Goal: Complete application form

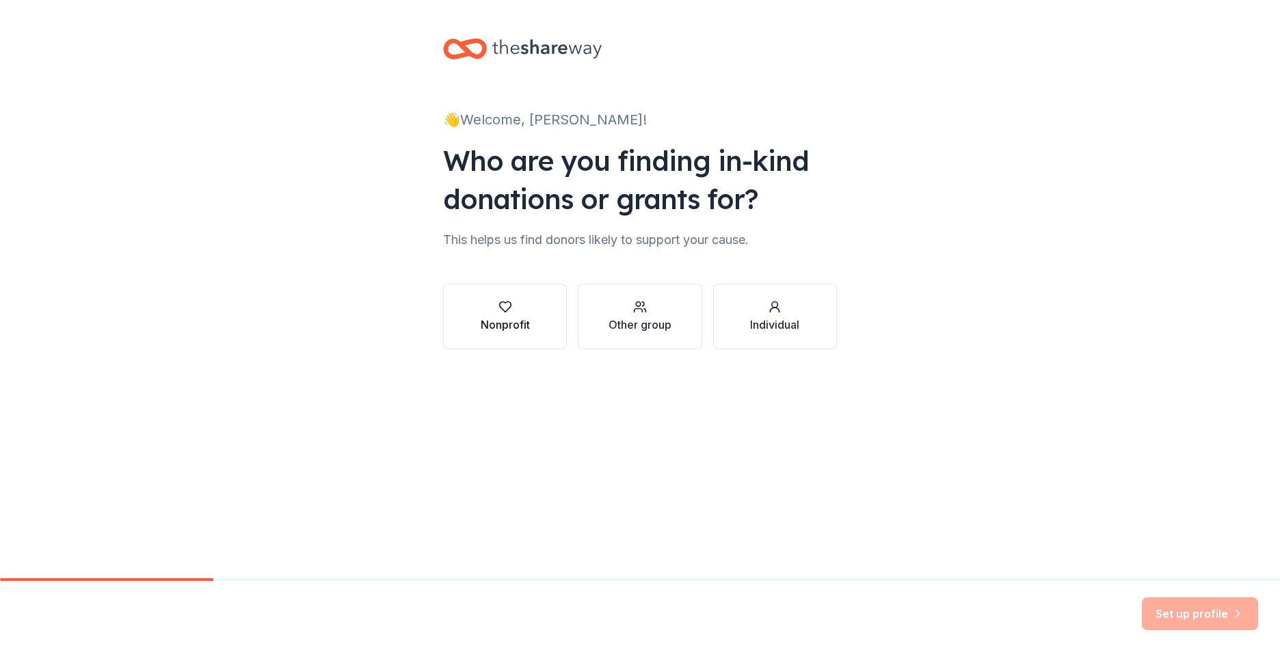
click at [478, 305] on button "Nonprofit" at bounding box center [505, 317] width 124 height 66
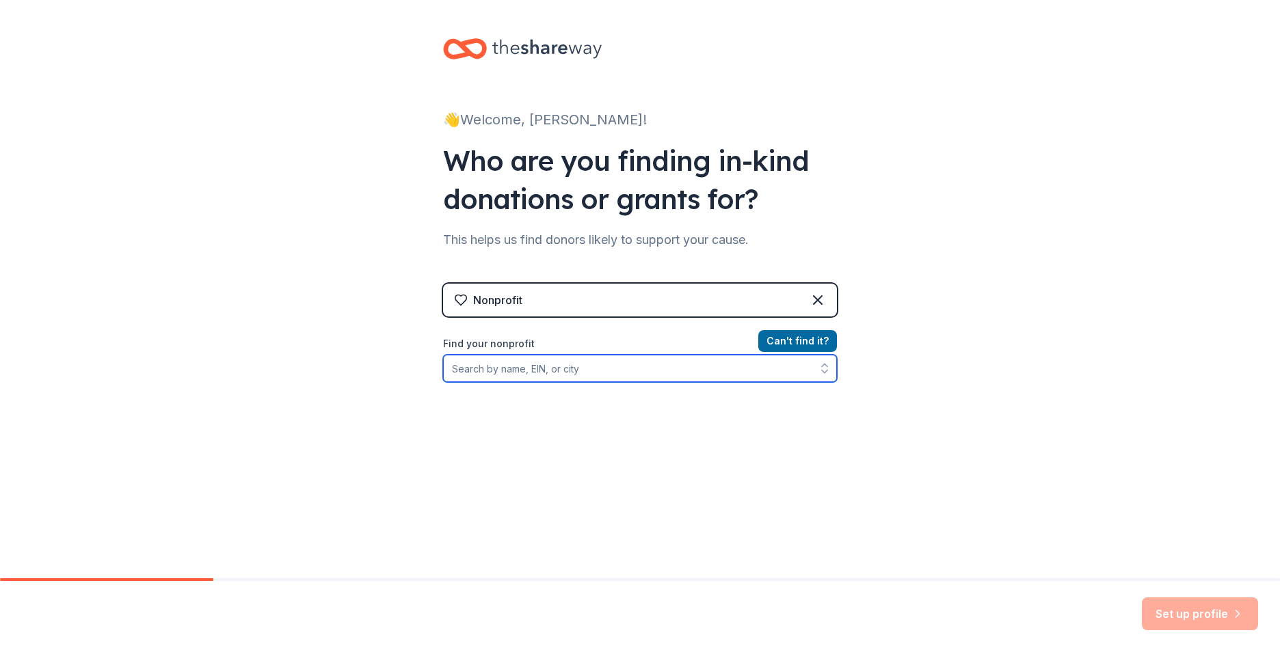
click at [563, 370] on input "Find your nonprofit" at bounding box center [640, 368] width 394 height 27
click at [458, 362] on input "824003947" at bounding box center [640, 368] width 394 height 27
type input "[US_EMPLOYER_IDENTIFICATION_NUMBER]"
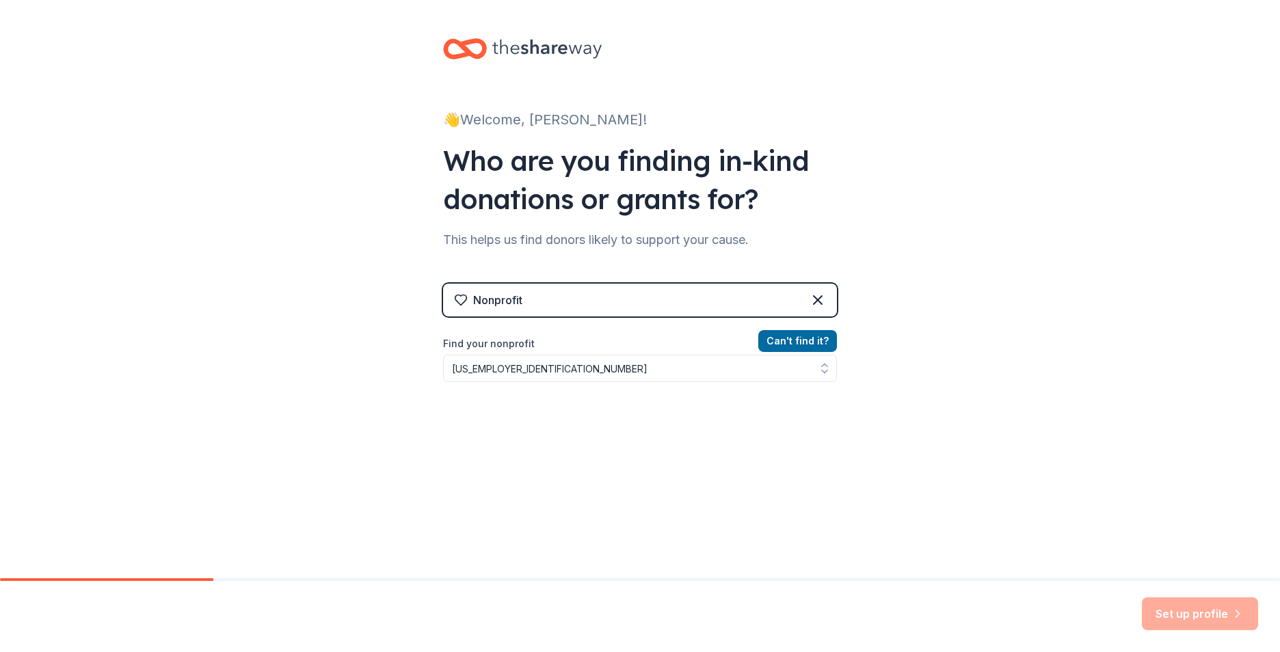
click at [519, 455] on div "Can ' t find it? Find your nonprofit 82-4003947" at bounding box center [640, 412] width 394 height 159
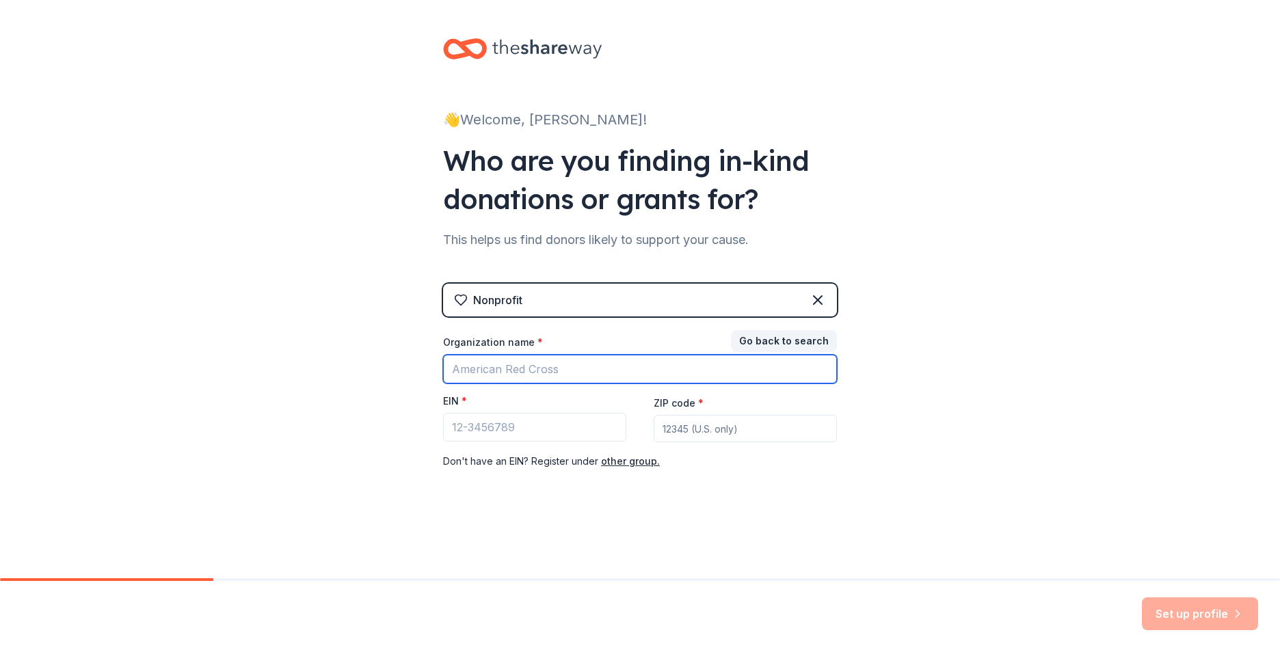
click at [517, 368] on input "Organization name *" at bounding box center [640, 369] width 394 height 29
type input "Dunkirk Rehab and Nursing"
type input "14048"
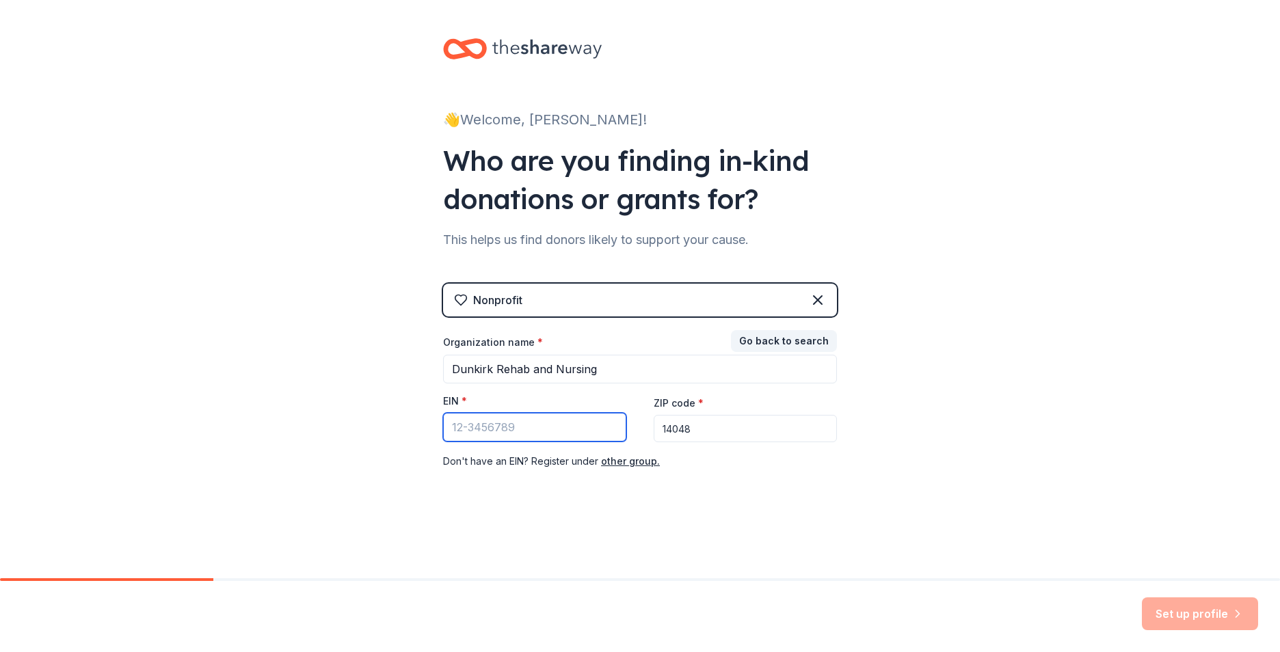
click at [510, 431] on input "EIN *" at bounding box center [534, 427] width 183 height 29
type input "[US_EMPLOYER_IDENTIFICATION_NUMBER]"
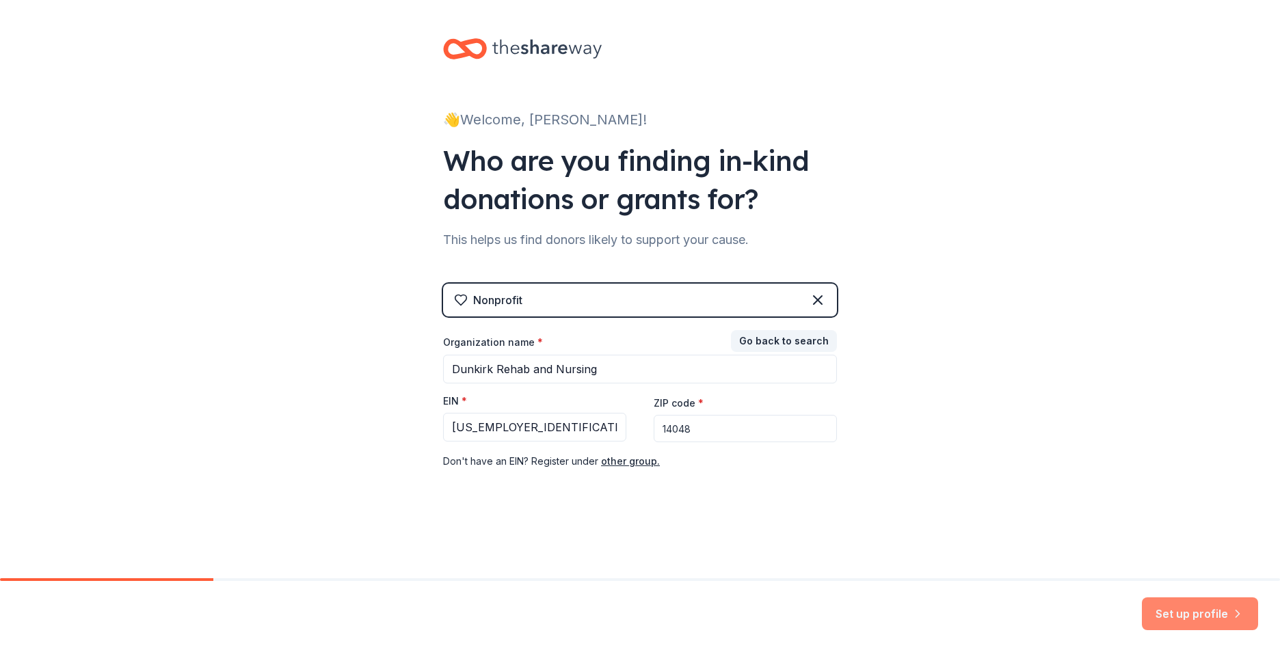
click at [1199, 618] on button "Set up profile" at bounding box center [1200, 613] width 116 height 33
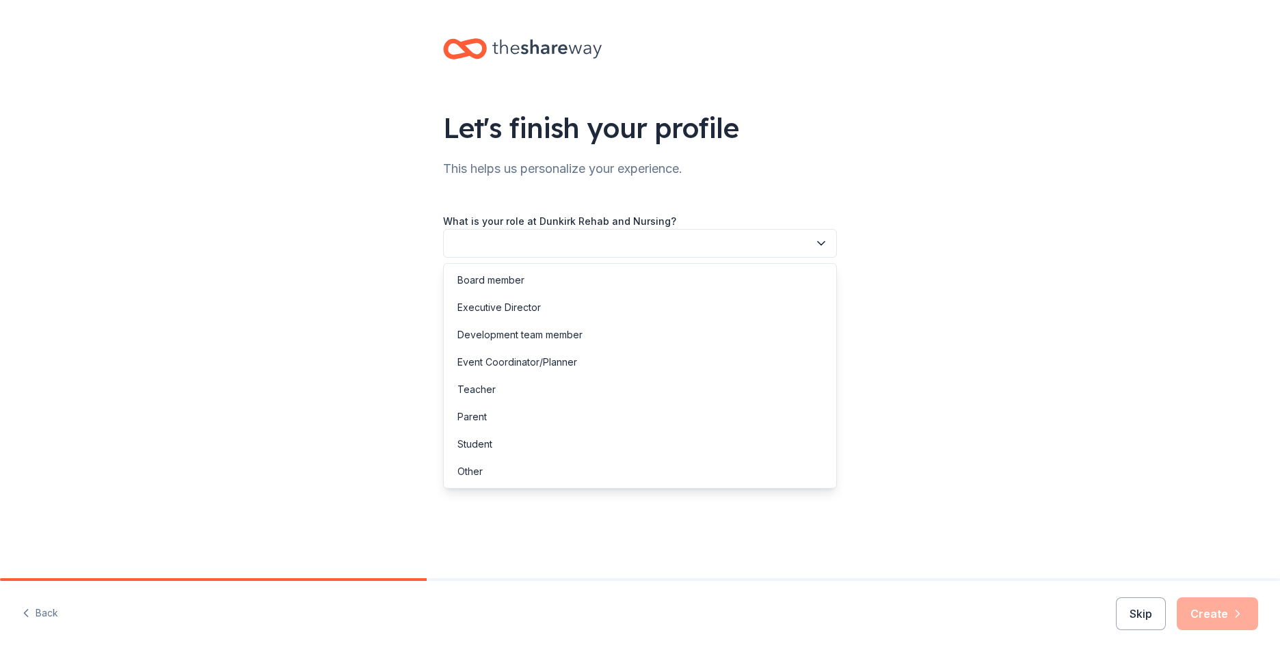
click at [599, 250] on button "button" at bounding box center [640, 243] width 394 height 29
click at [492, 368] on div "Event Coordinator/Planner" at bounding box center [517, 362] width 120 height 16
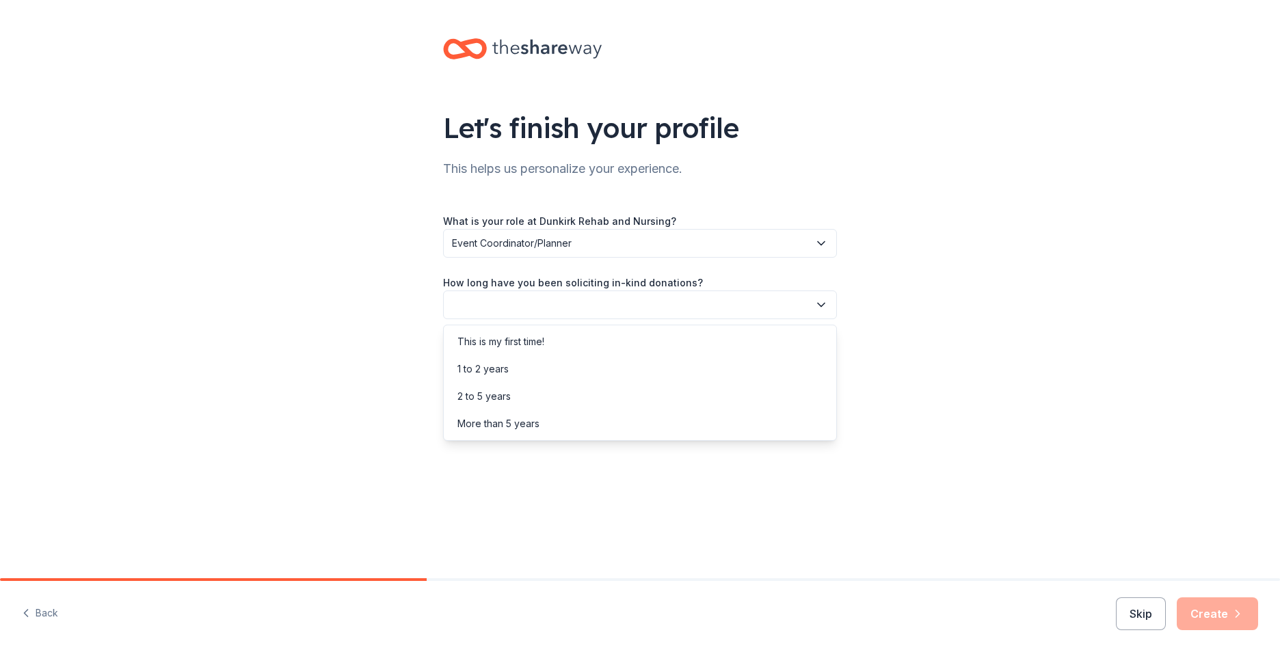
click at [500, 302] on button "button" at bounding box center [640, 305] width 394 height 29
click at [521, 342] on div "This is my first time!" at bounding box center [500, 342] width 87 height 16
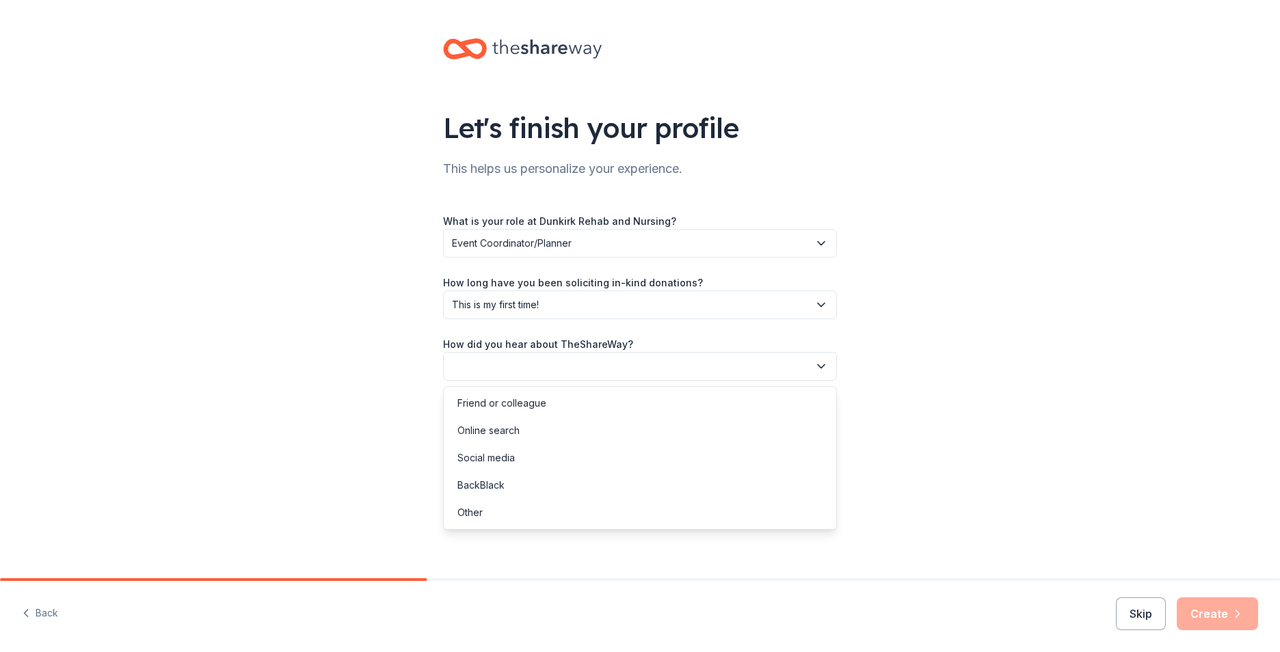
click at [506, 368] on button "button" at bounding box center [640, 366] width 394 height 29
click at [495, 429] on div "Online search" at bounding box center [488, 430] width 62 height 16
click at [1206, 608] on button "Create" at bounding box center [1216, 613] width 81 height 33
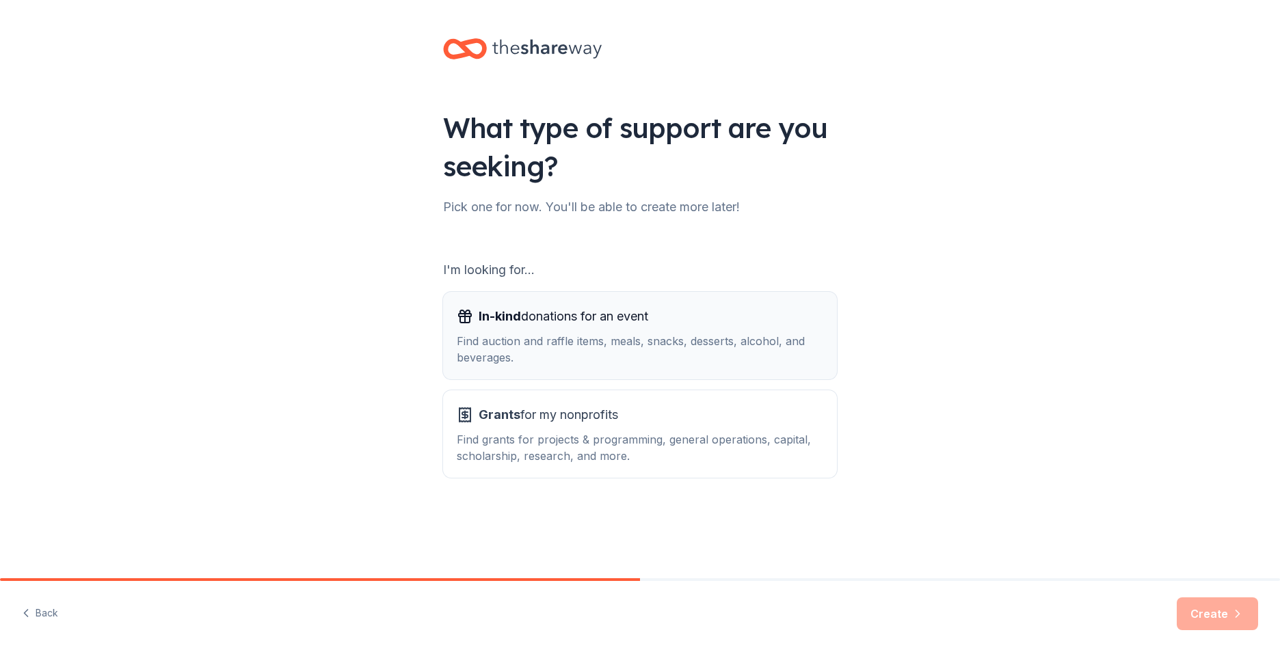
click at [550, 321] on span "In-kind donations for an event" at bounding box center [563, 317] width 170 height 22
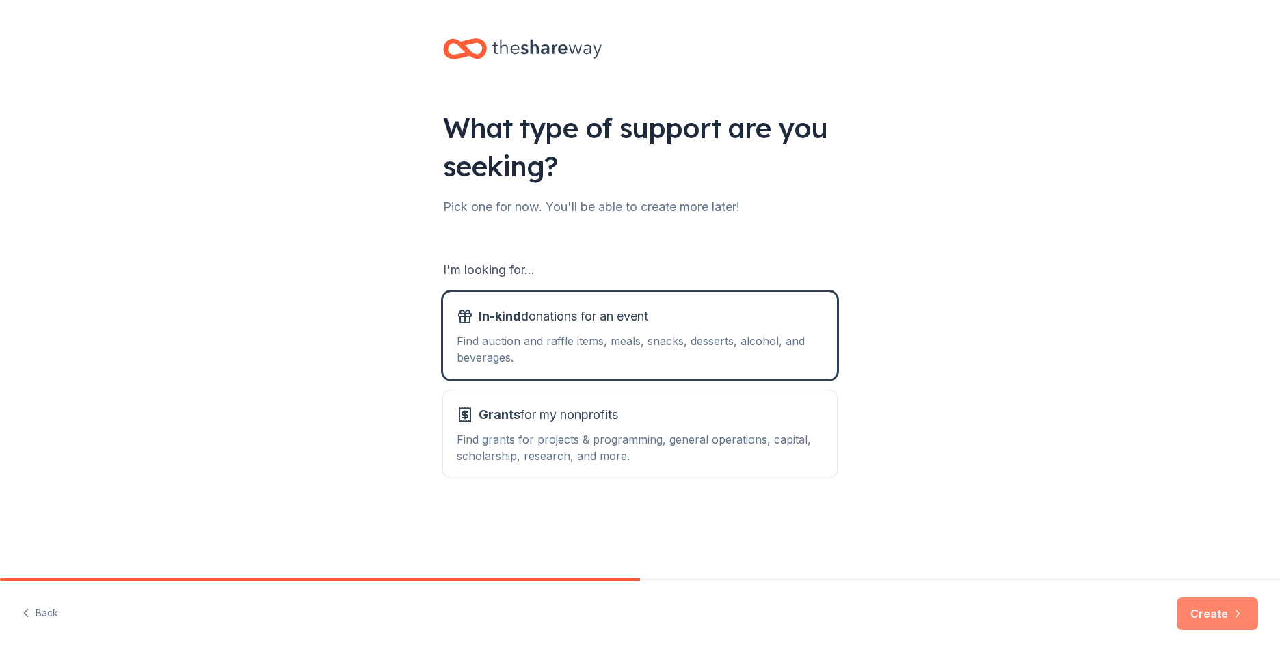
click at [1211, 623] on button "Create" at bounding box center [1216, 613] width 81 height 33
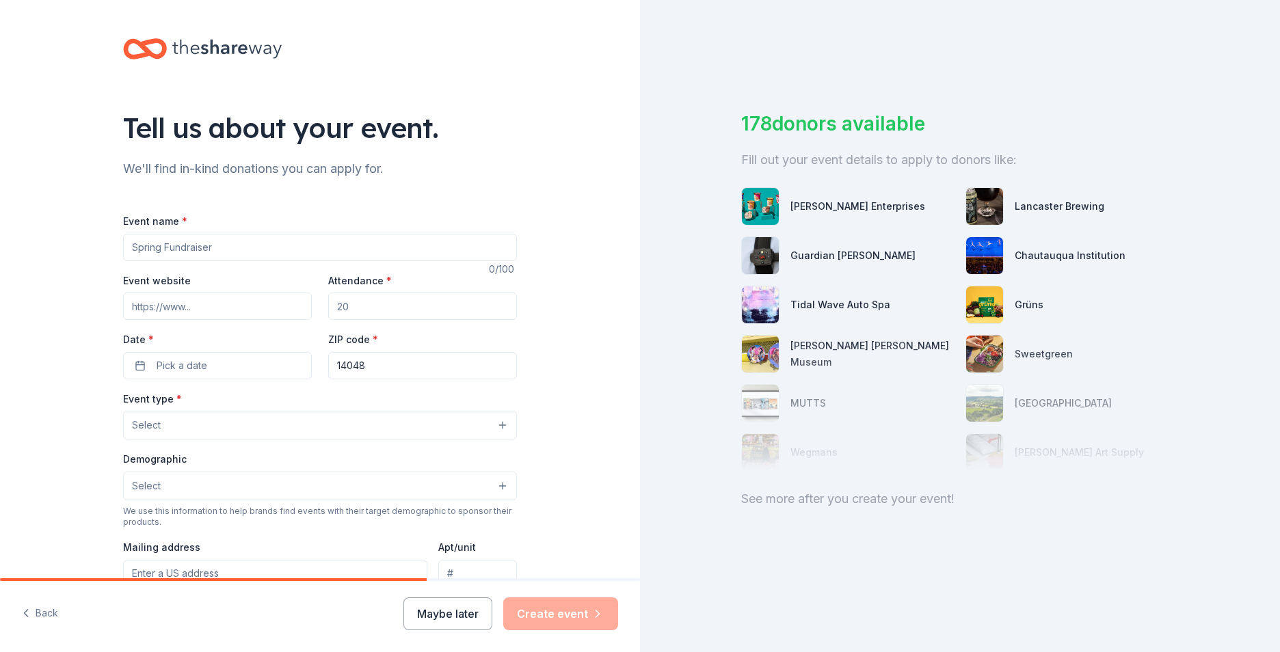
click at [238, 241] on input "Event name *" at bounding box center [320, 247] width 394 height 27
type input "holiday fundraiser"
drag, startPoint x: 361, startPoint y: 301, endPoint x: 282, endPoint y: 298, distance: 78.7
click at [279, 297] on div "Event website Attendance * Date * Pick a date ZIP code * 14048" at bounding box center [320, 325] width 394 height 107
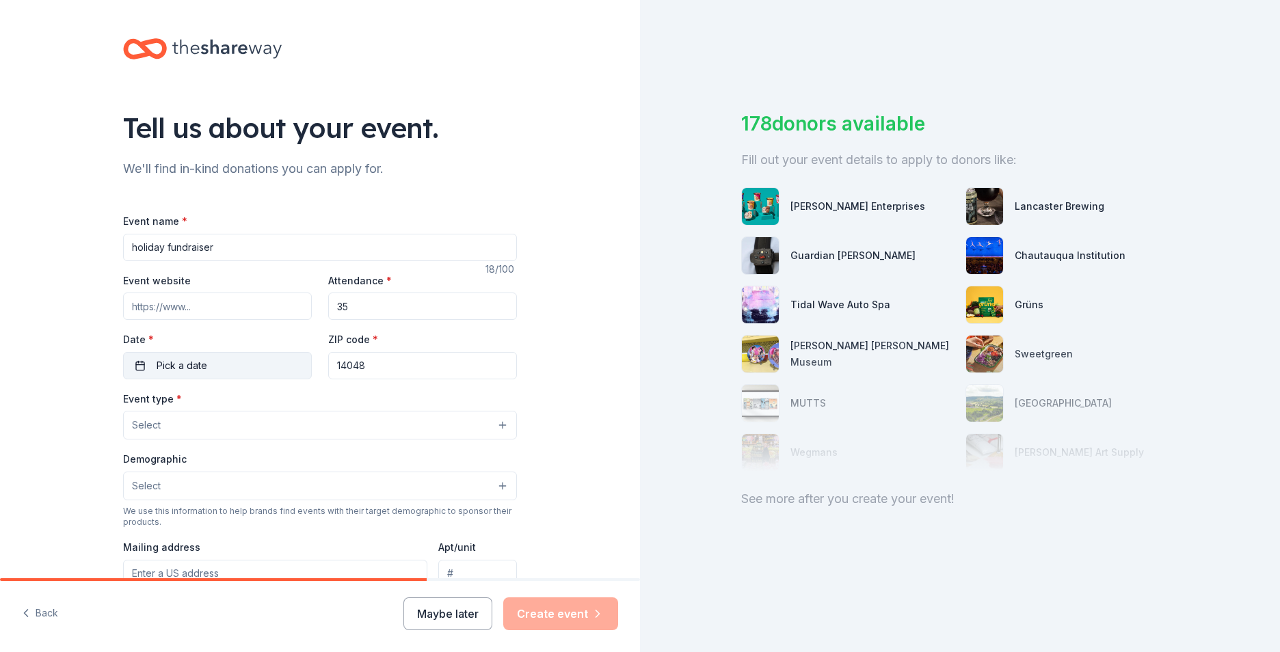
type input "35"
click at [165, 367] on span "Pick a date" at bounding box center [182, 365] width 51 height 16
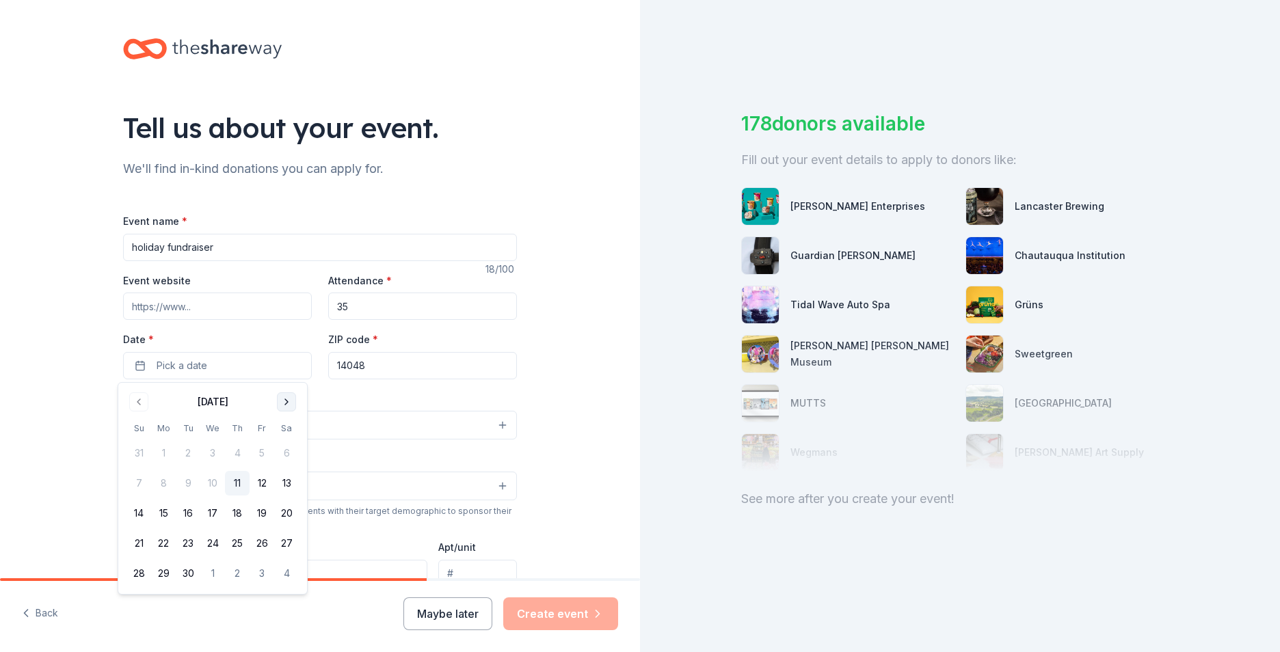
click at [277, 397] on button "Go to next month" at bounding box center [286, 401] width 19 height 19
click at [262, 572] on button "31" at bounding box center [261, 573] width 25 height 25
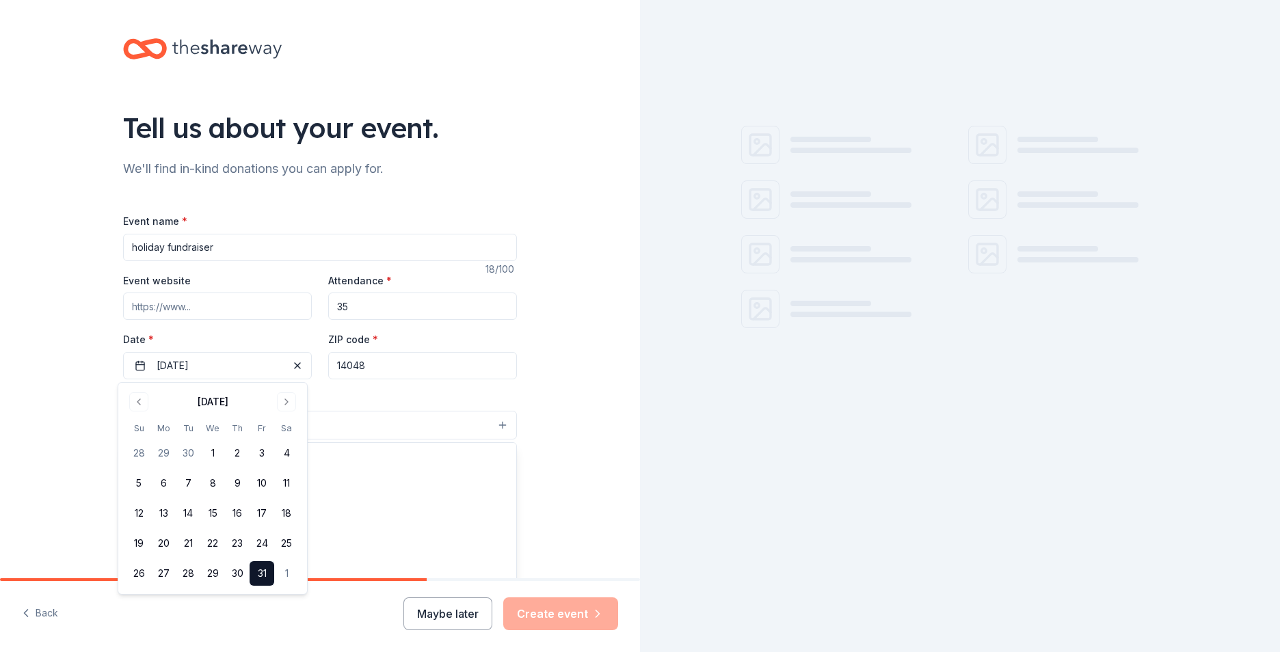
click at [380, 428] on button "Select" at bounding box center [320, 425] width 394 height 29
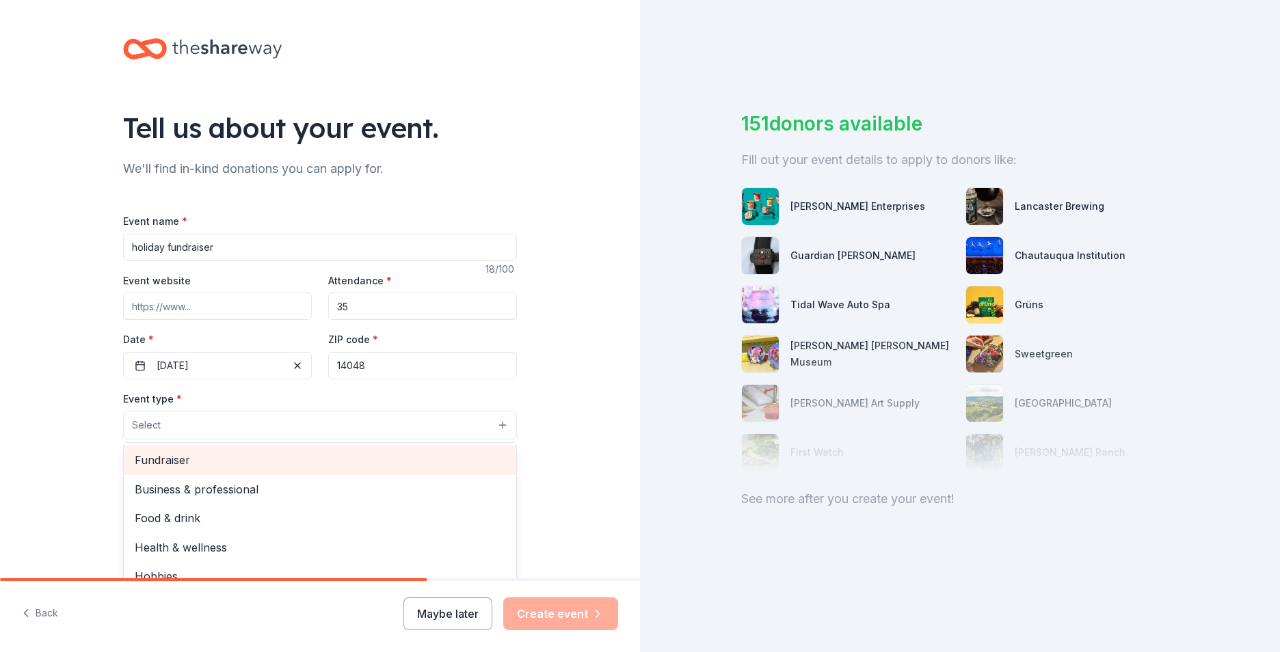
click at [183, 455] on span "Fundraiser" at bounding box center [320, 460] width 370 height 18
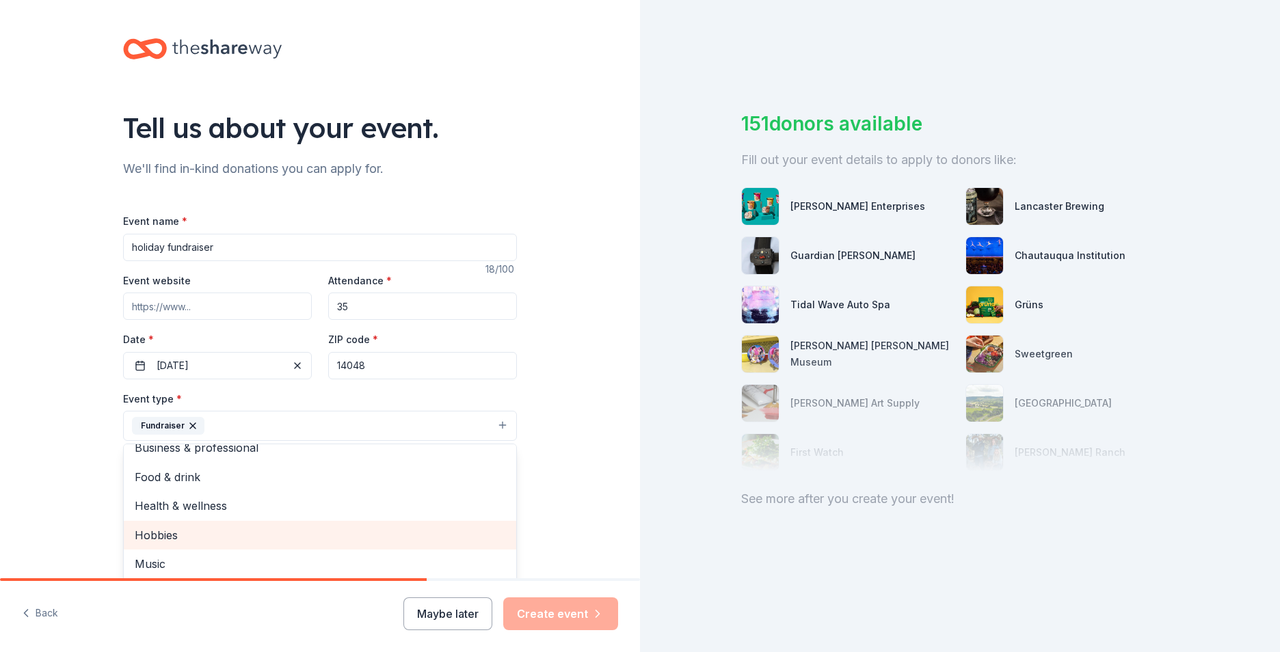
scroll to position [16, 0]
click at [50, 487] on div "Tell us about your event. We'll find in-kind donations you can apply for. Event…" at bounding box center [320, 455] width 640 height 911
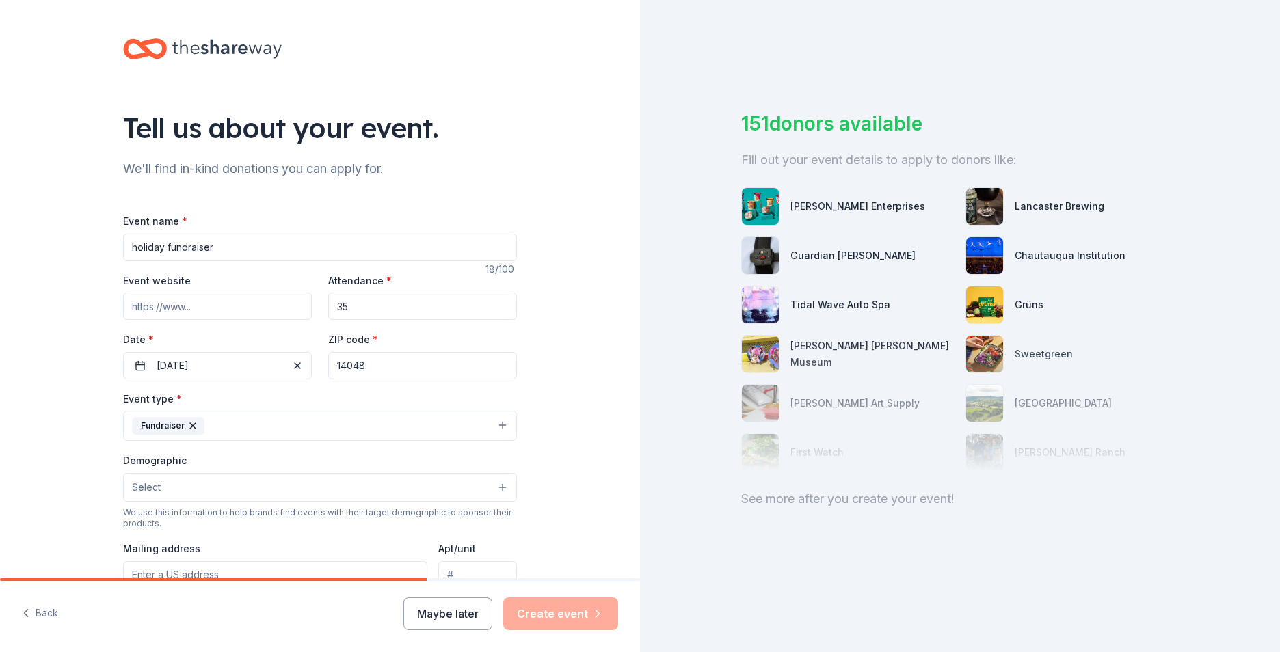
click at [163, 477] on button "Select" at bounding box center [320, 487] width 394 height 29
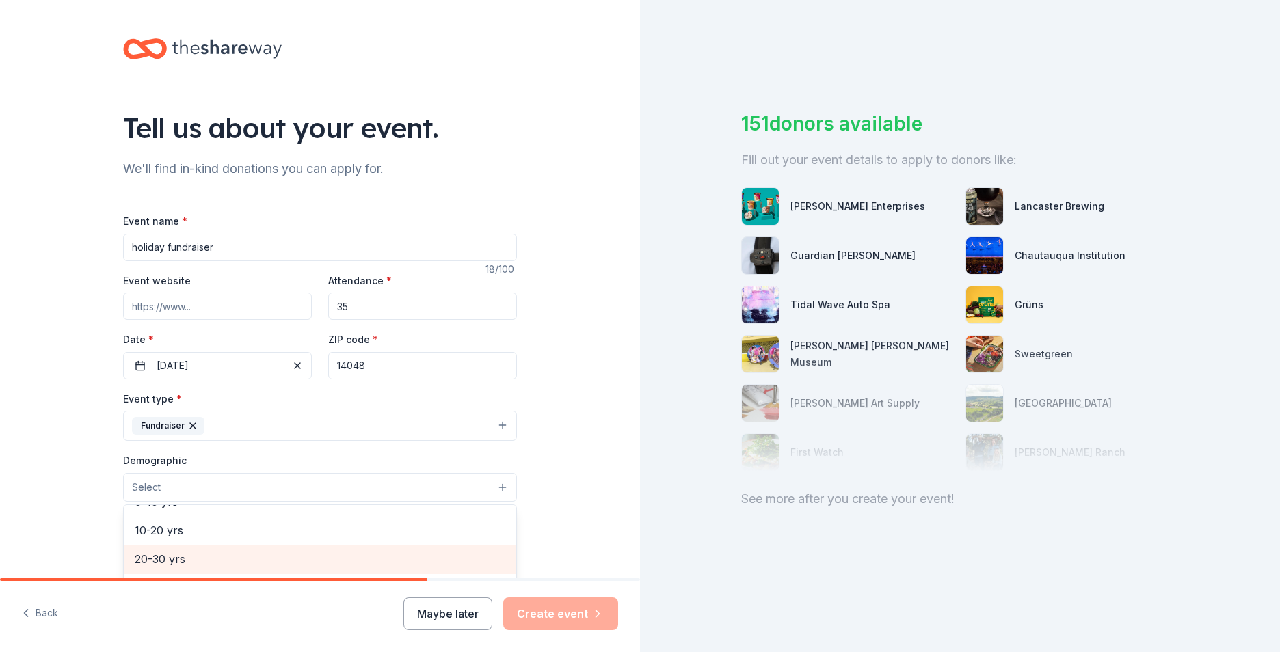
scroll to position [68, 0]
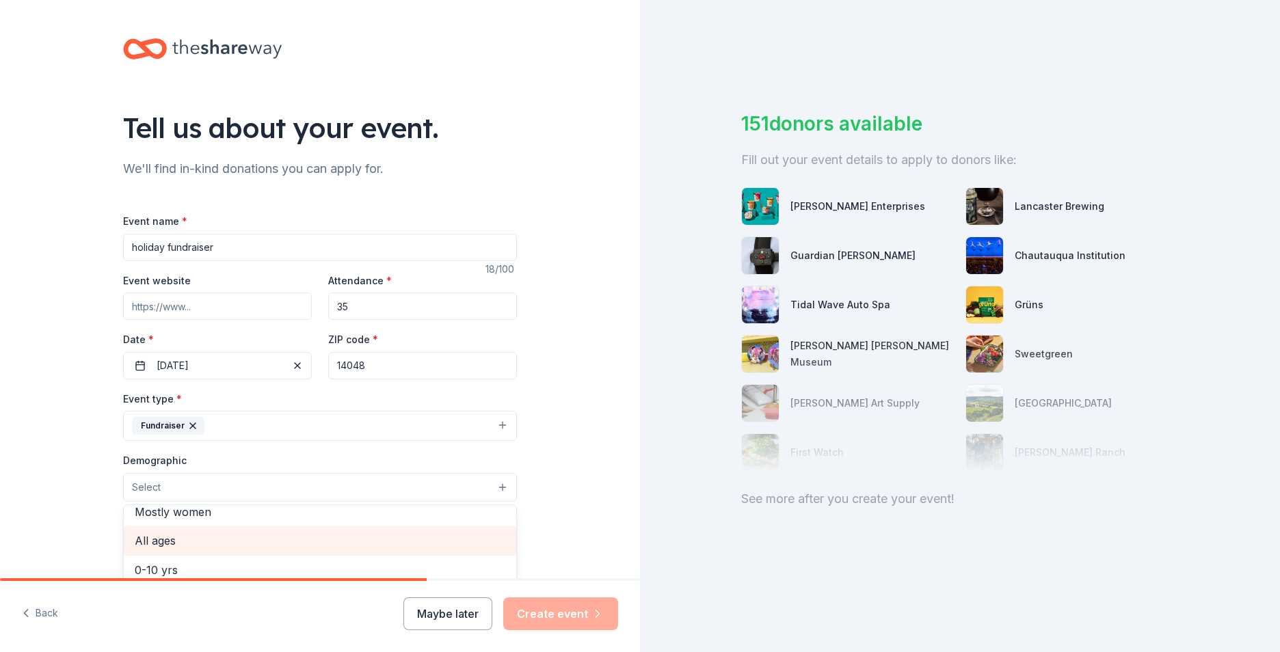
click at [185, 542] on span "All ages" at bounding box center [320, 541] width 370 height 18
click at [619, 525] on div "Tell us about your event. We'll find in-kind donations you can apply for. Event…" at bounding box center [320, 456] width 640 height 913
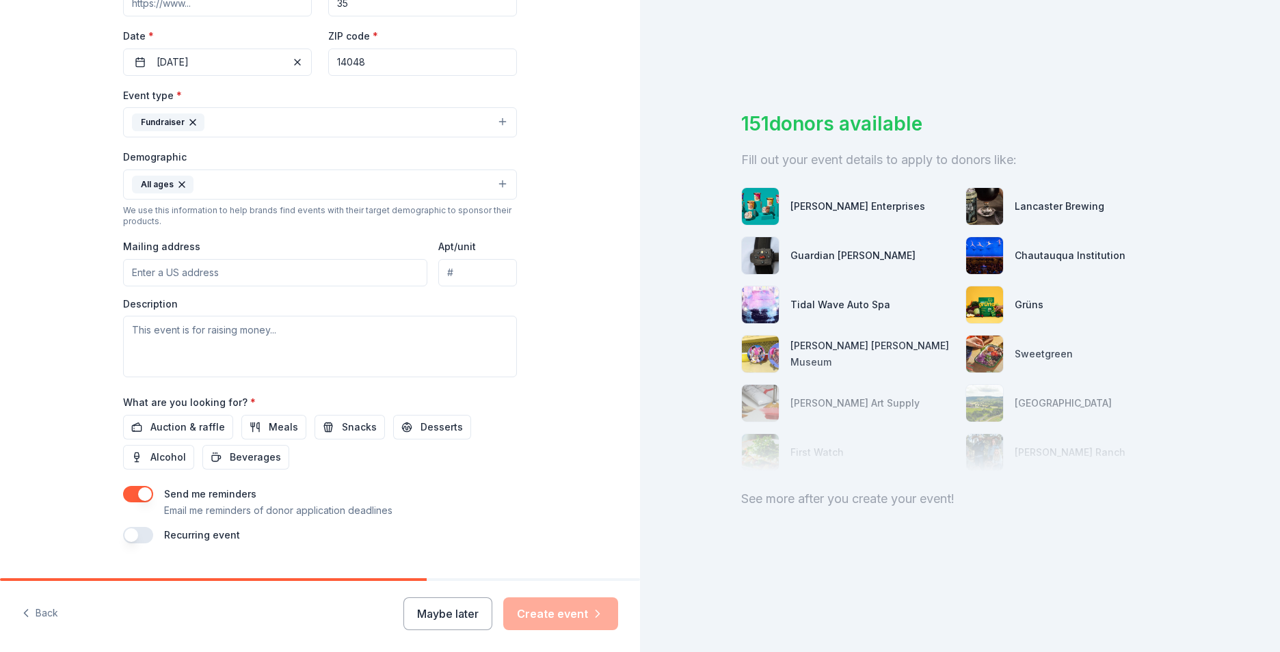
scroll to position [334, 0]
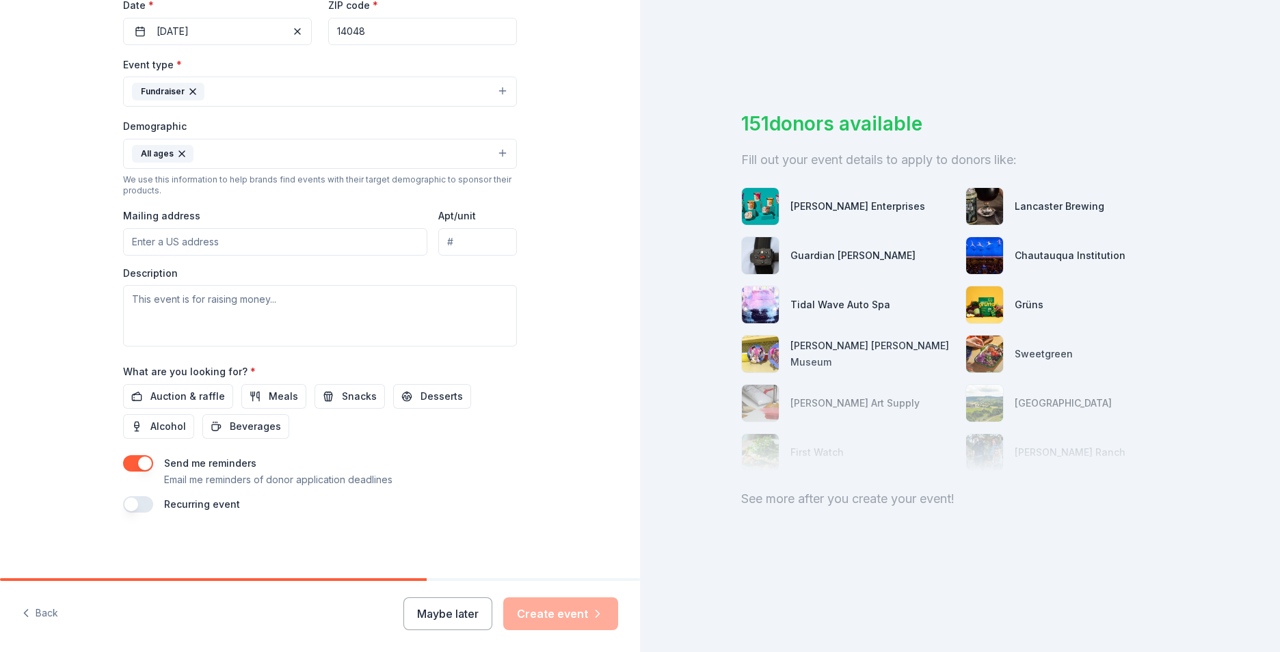
click at [187, 233] on input "Mailing address" at bounding box center [275, 241] width 304 height 27
type input "447 Lake Shore Drive West, Dunkirk, NY, 14048"
click at [152, 394] on span "Auction & raffle" at bounding box center [187, 396] width 75 height 16
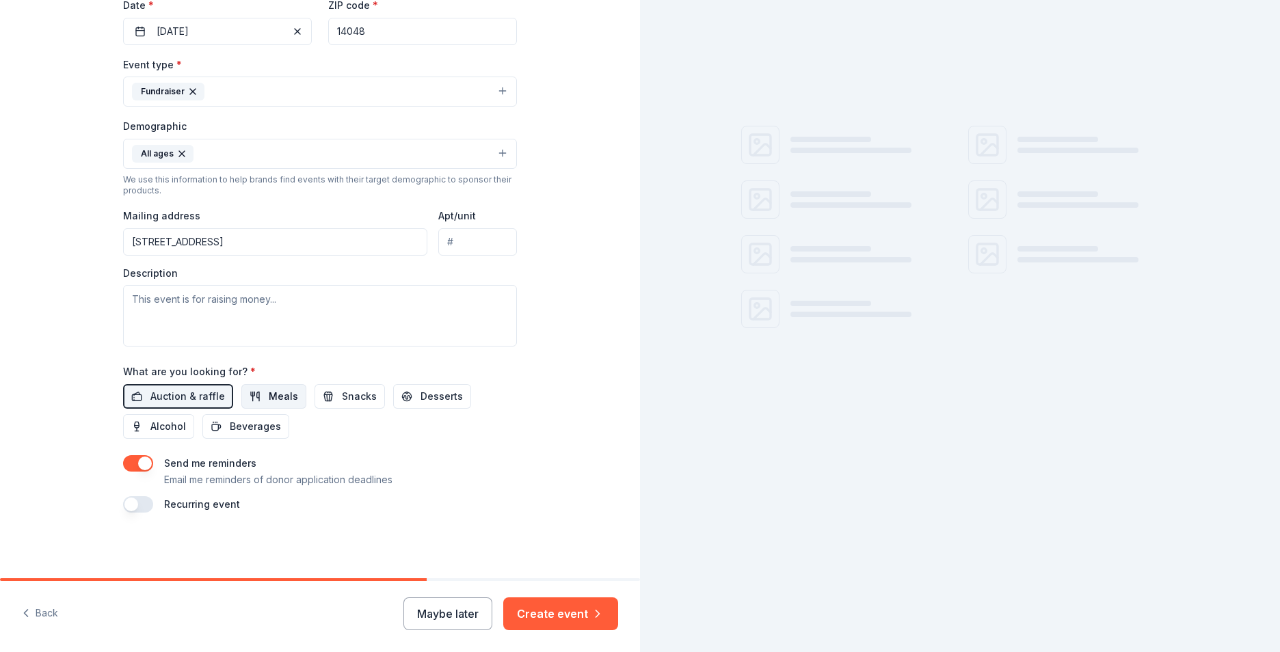
click at [248, 394] on button "Meals" at bounding box center [273, 396] width 65 height 25
click at [338, 387] on button "Snacks" at bounding box center [349, 396] width 70 height 25
click at [405, 394] on button "Desserts" at bounding box center [432, 396] width 78 height 25
click at [245, 423] on span "Beverages" at bounding box center [255, 426] width 51 height 16
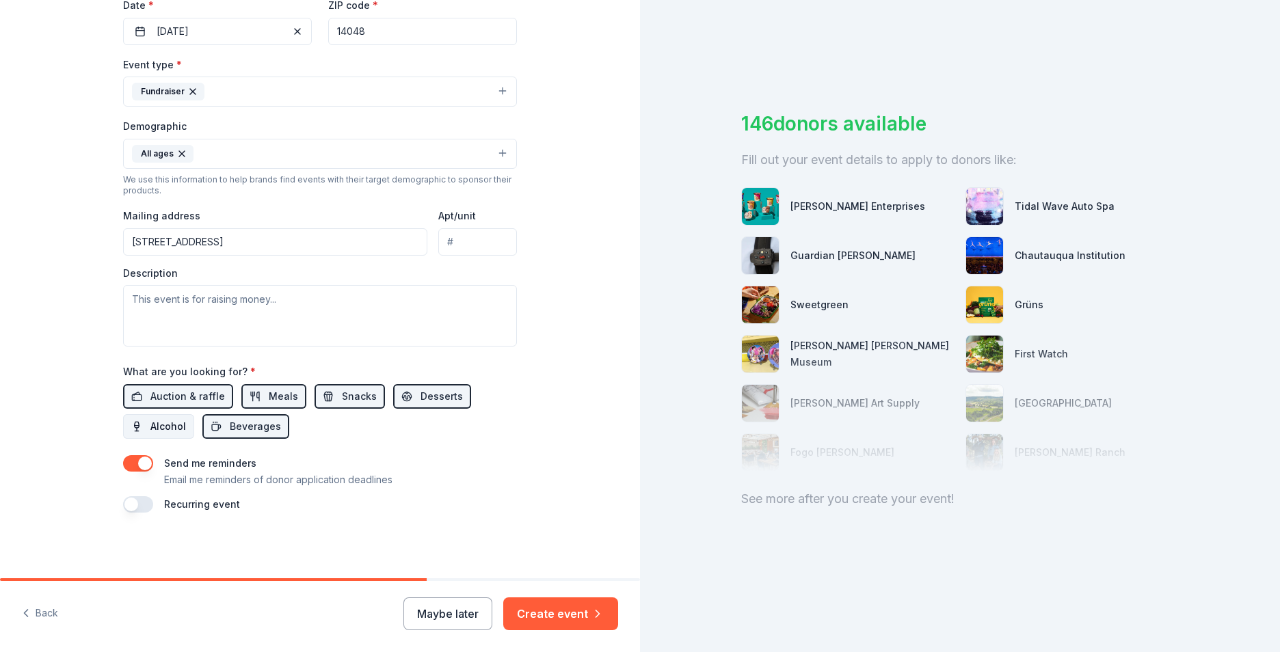
click at [144, 423] on button "Alcohol" at bounding box center [158, 426] width 71 height 25
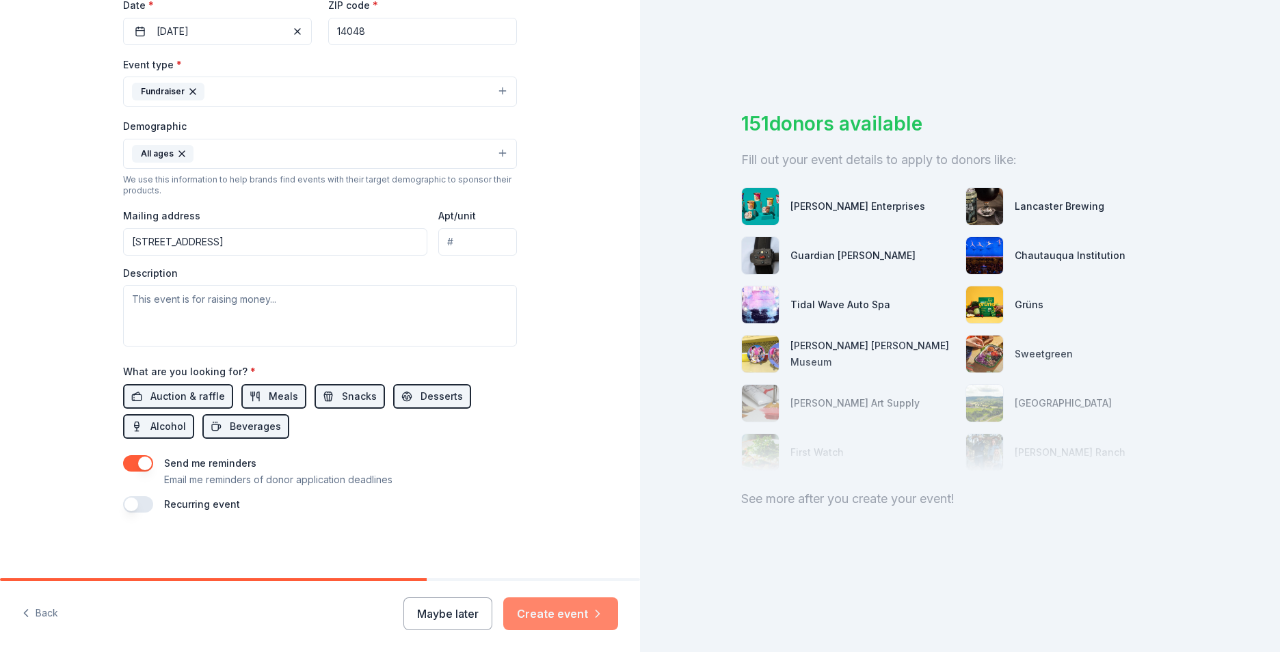
click at [541, 614] on button "Create event" at bounding box center [560, 613] width 115 height 33
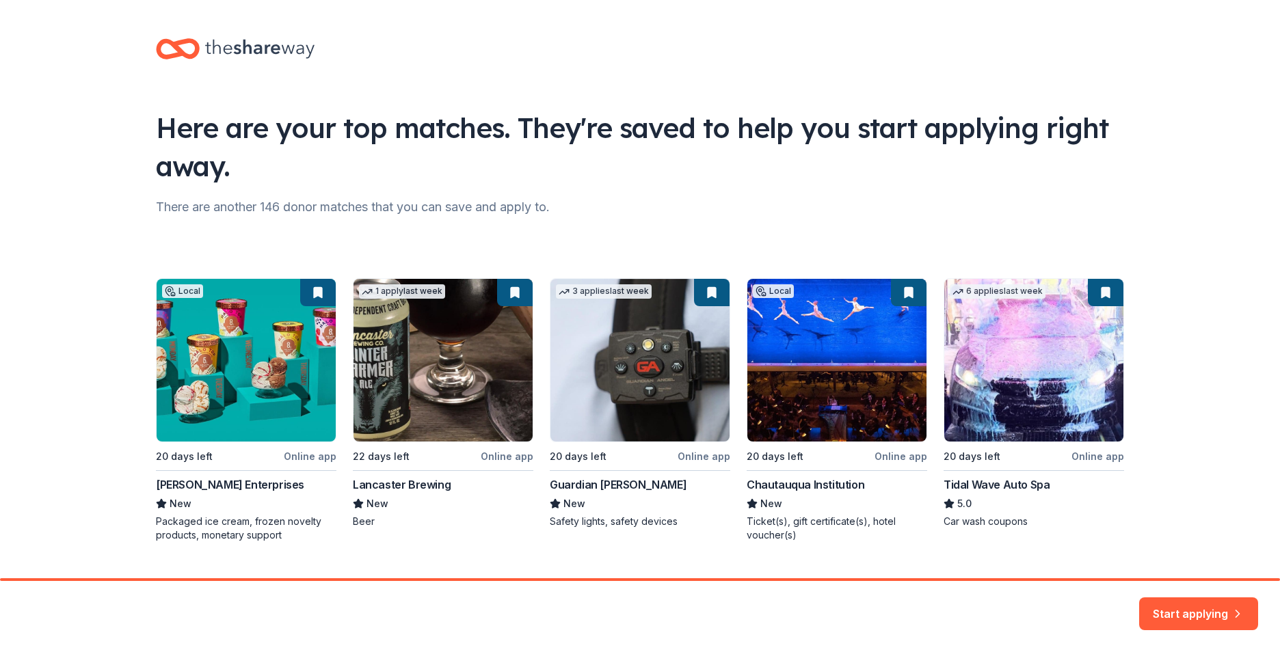
click at [1181, 604] on button "Start applying" at bounding box center [1198, 605] width 119 height 33
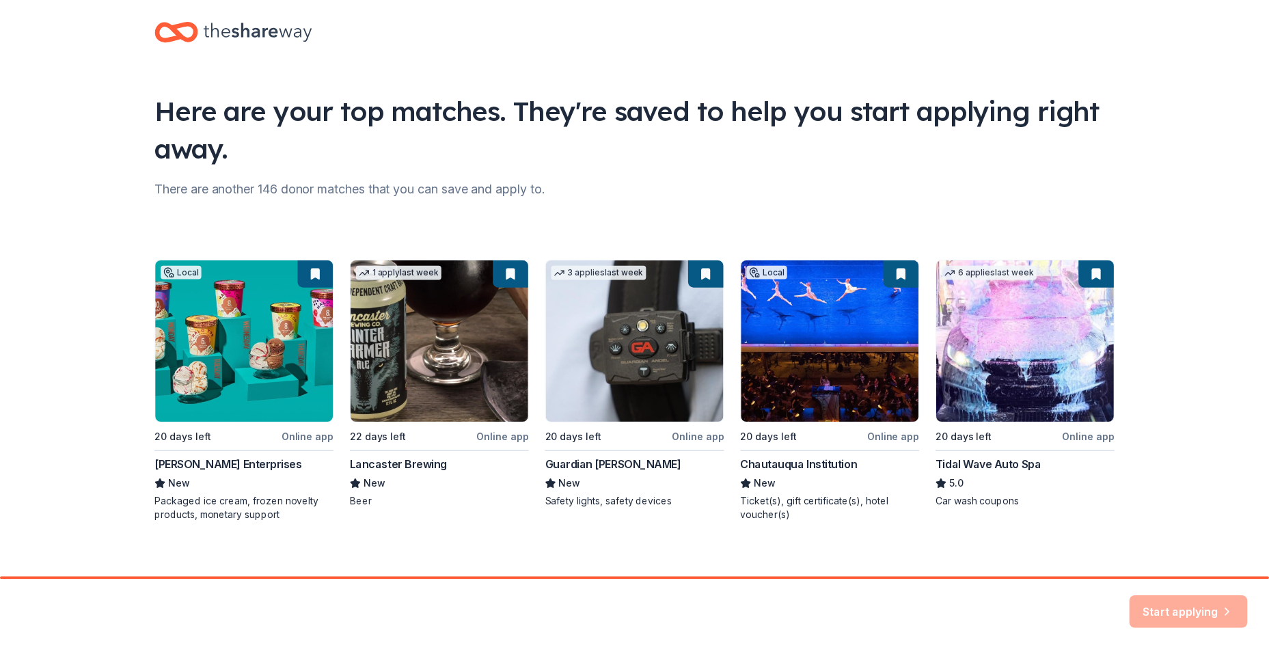
scroll to position [29, 0]
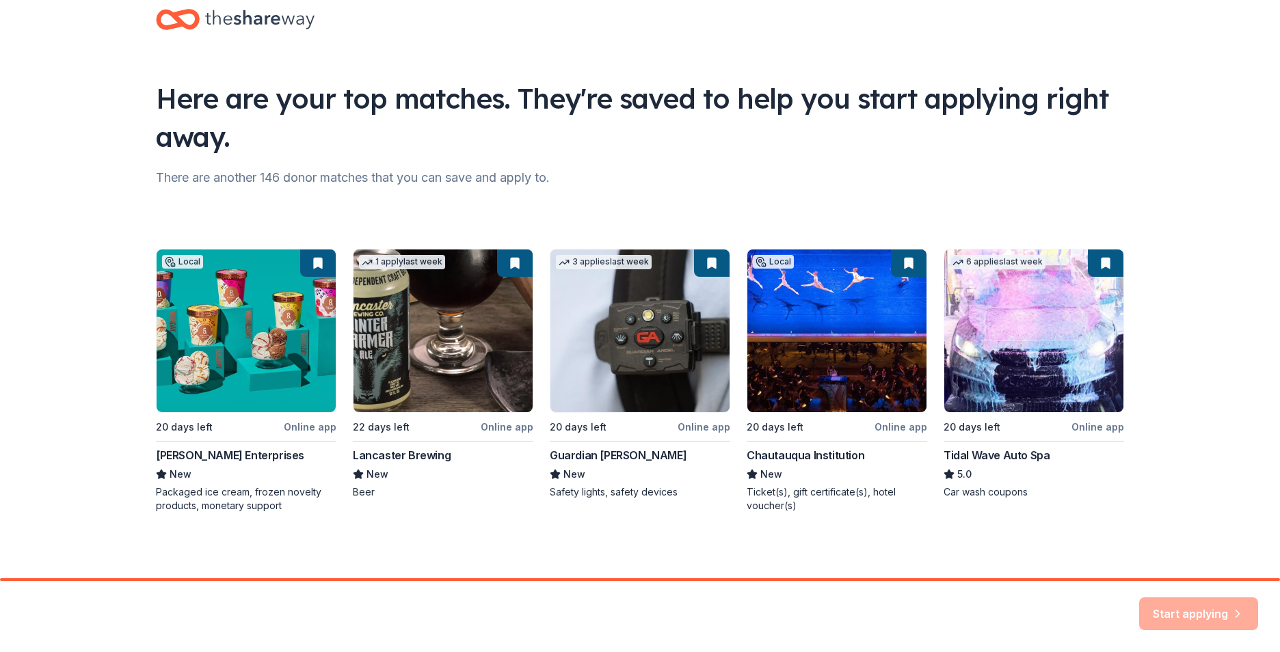
click at [1183, 620] on div "Start applying" at bounding box center [1198, 613] width 119 height 33
click at [1181, 617] on div "Start applying" at bounding box center [1198, 613] width 119 height 33
drag, startPoint x: 1181, startPoint y: 617, endPoint x: 1174, endPoint y: 608, distance: 11.1
click at [1174, 608] on div "Start applying" at bounding box center [1198, 613] width 119 height 33
click at [221, 456] on div "Local 20 days left Online app Wells Enterprises New Packaged ice cream, frozen …" at bounding box center [640, 381] width 968 height 264
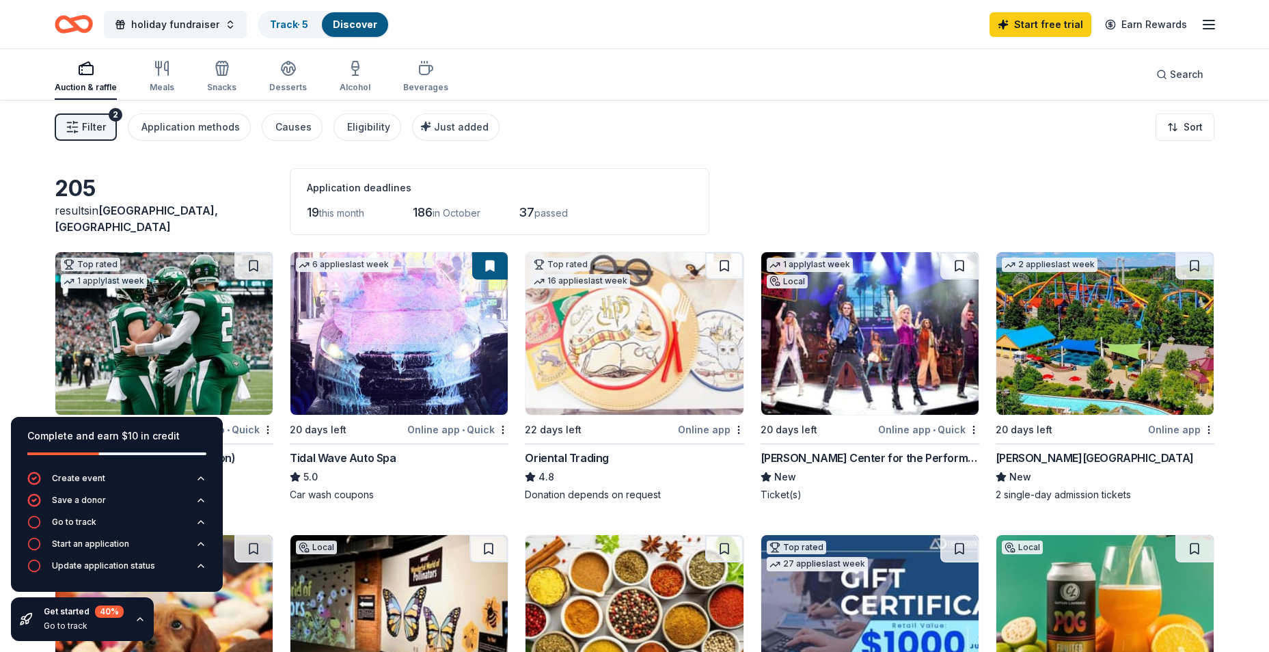
click at [471, 211] on span "in October" at bounding box center [457, 213] width 48 height 12
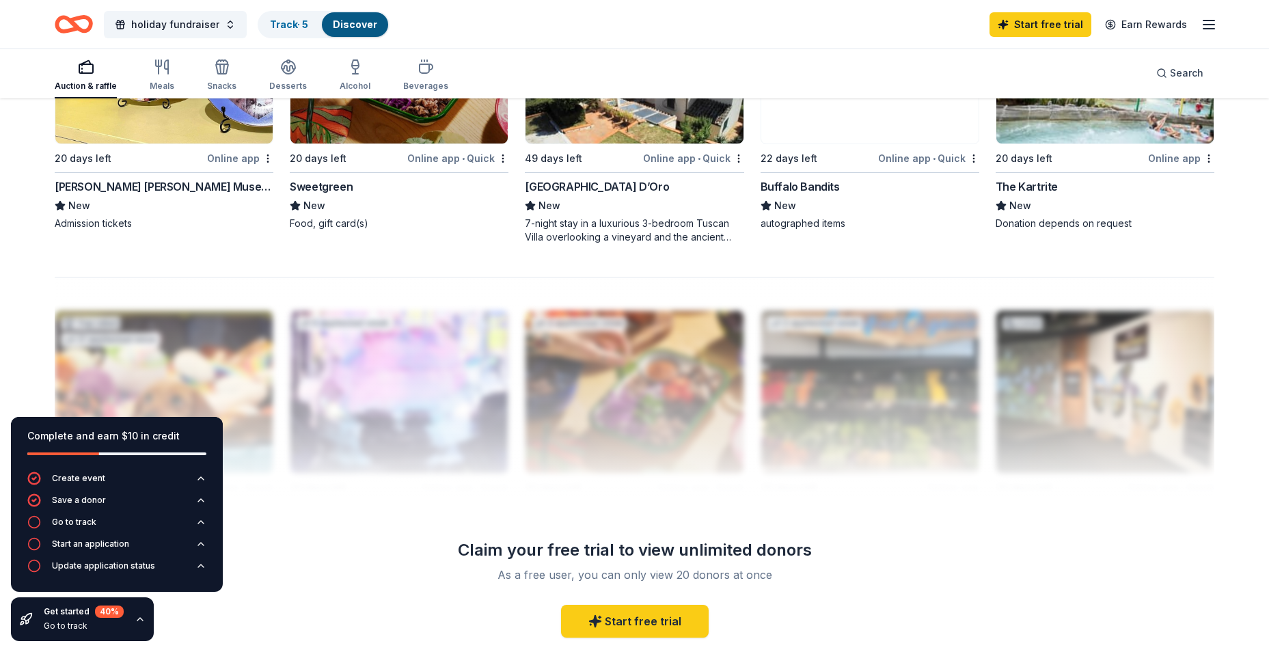
scroll to position [1094, 0]
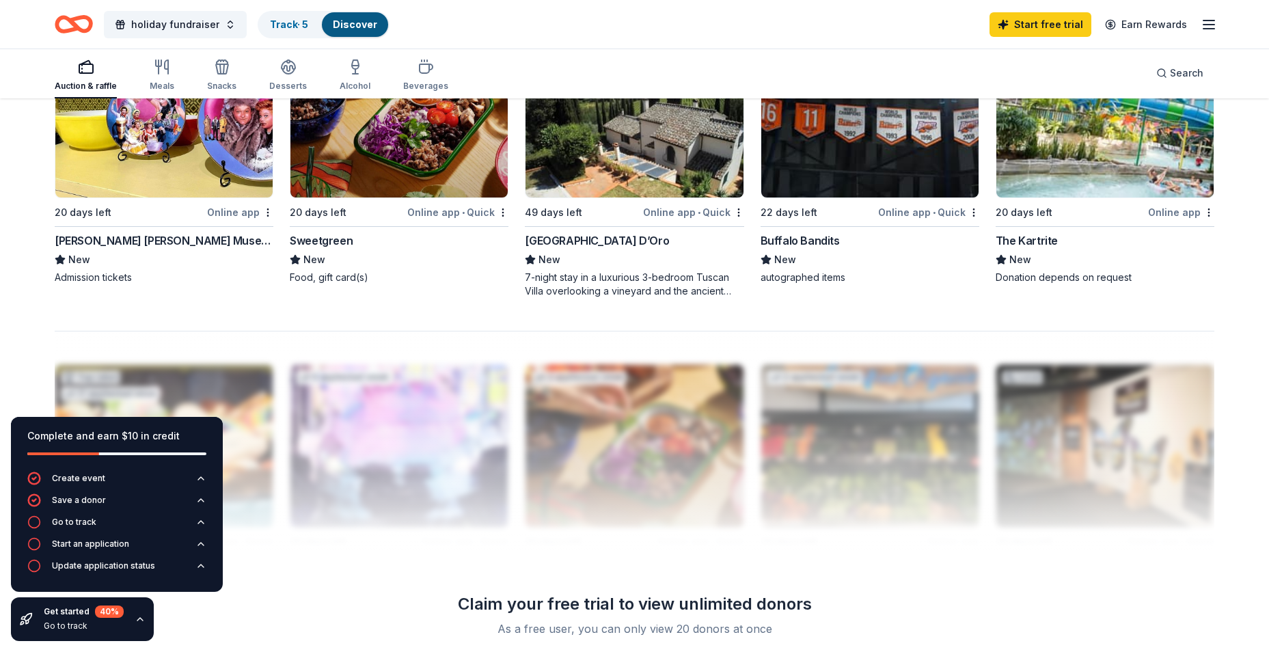
click at [790, 239] on div "Buffalo Bandits" at bounding box center [800, 240] width 79 height 16
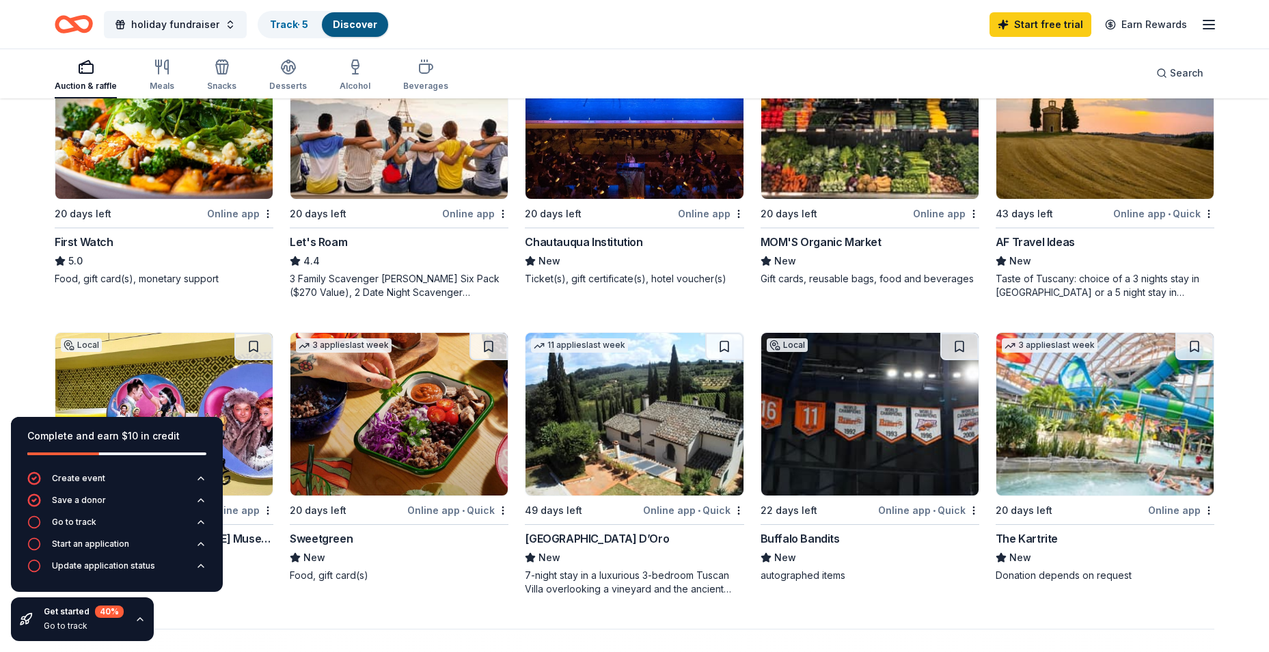
scroll to position [774, 0]
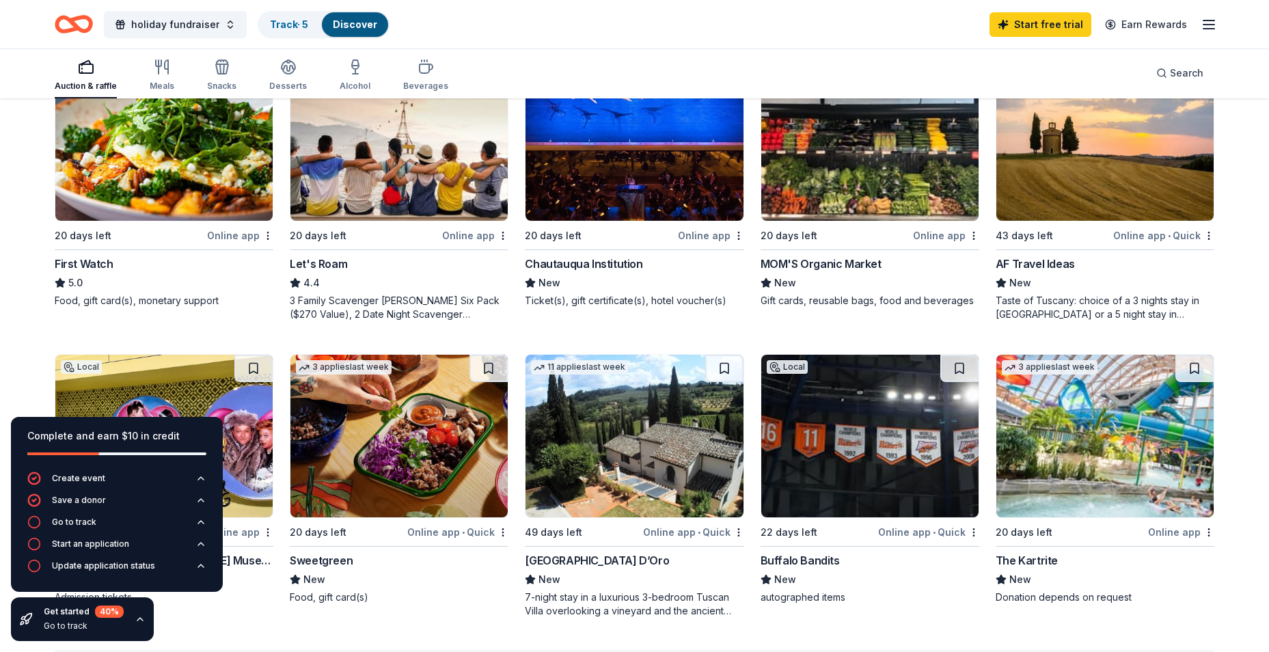
click at [545, 256] on div "Chautauqua Institution" at bounding box center [584, 264] width 118 height 16
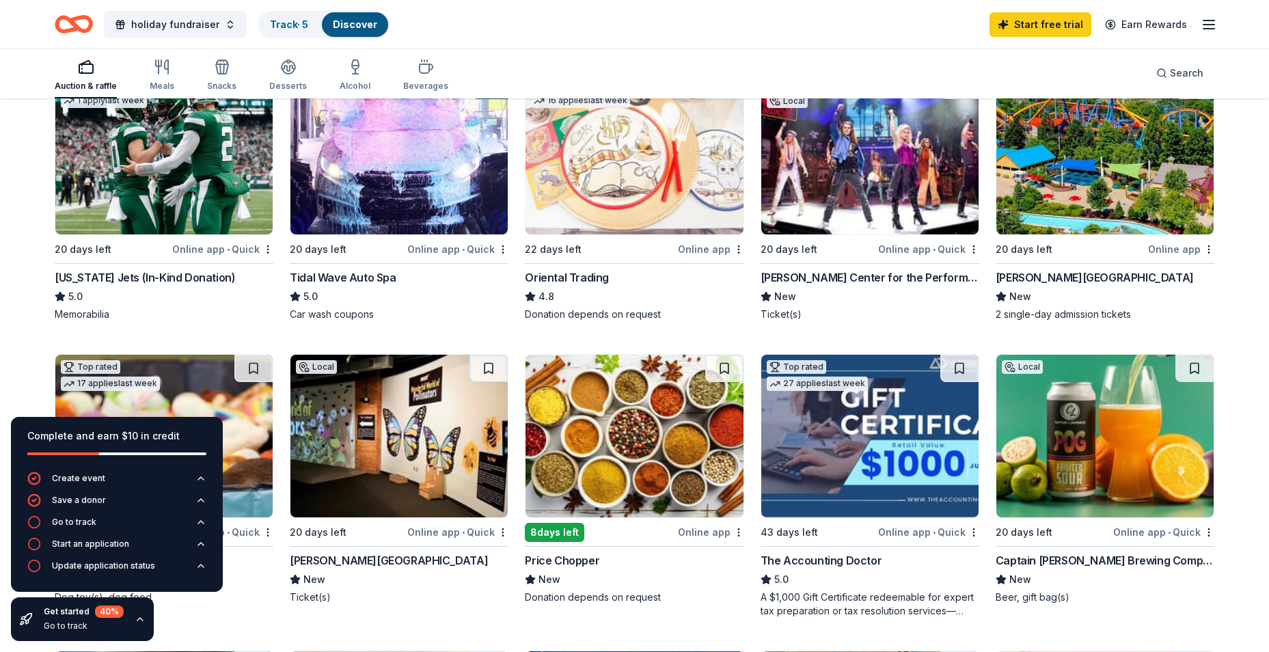
scroll to position [159, 0]
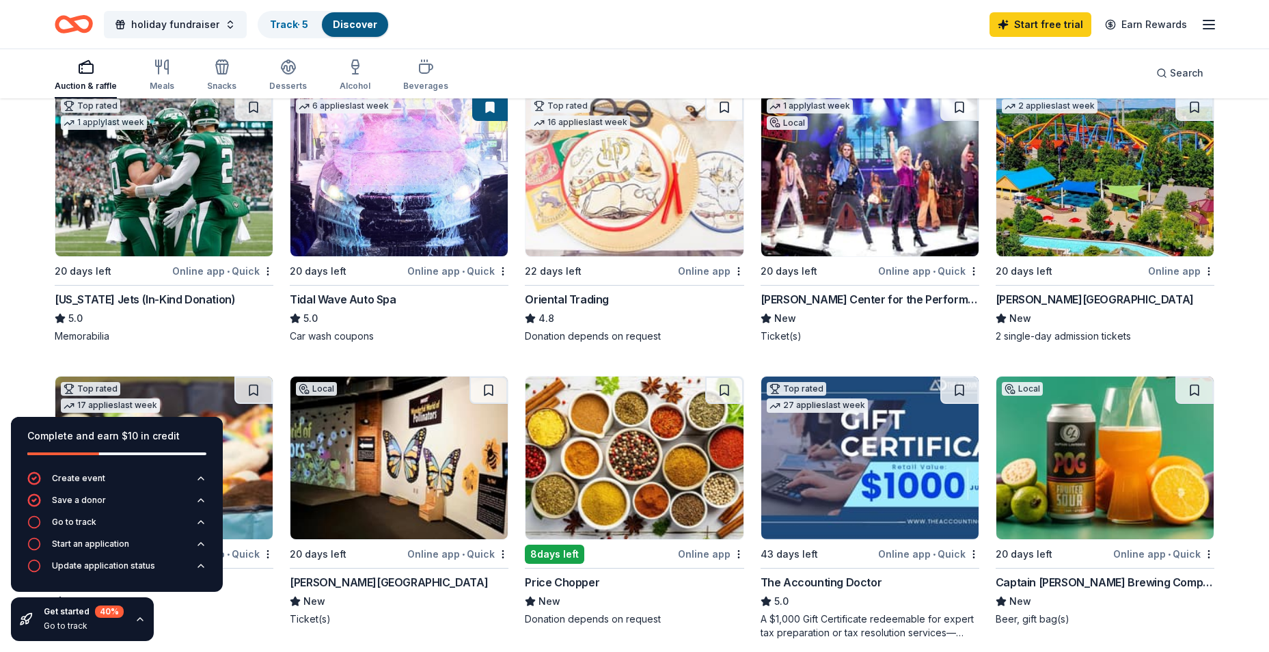
click at [110, 299] on div "[US_STATE] Jets (In-Kind Donation)" at bounding box center [145, 299] width 180 height 16
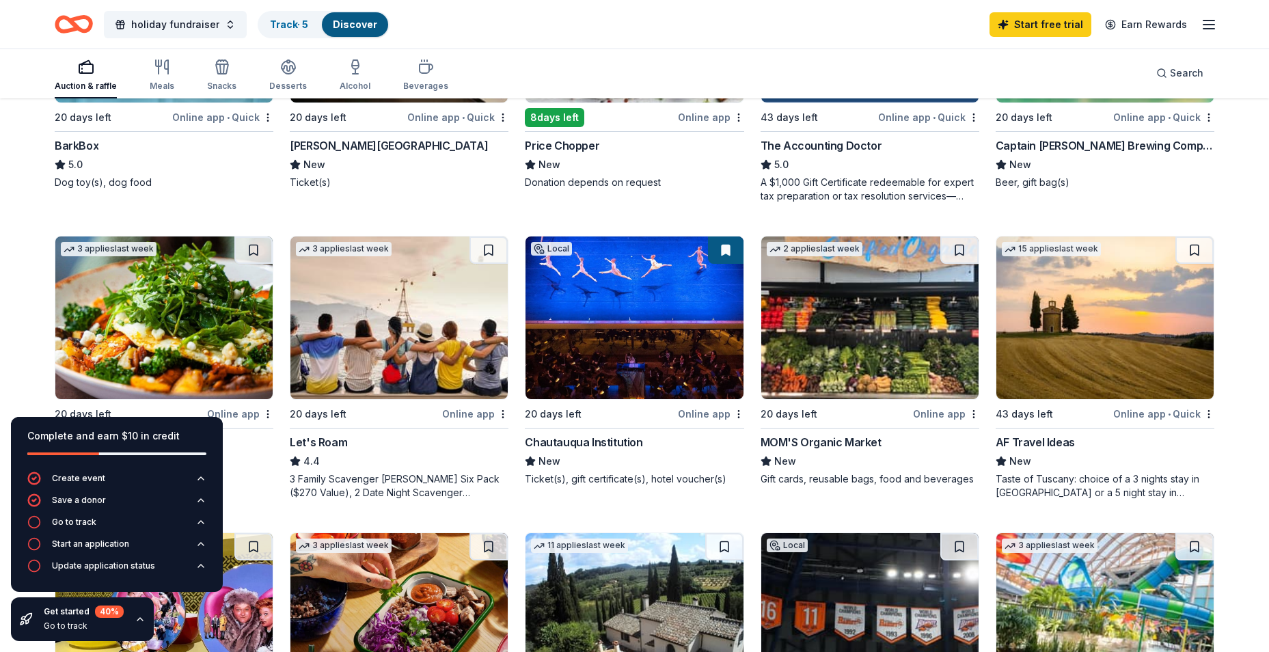
scroll to position [323, 0]
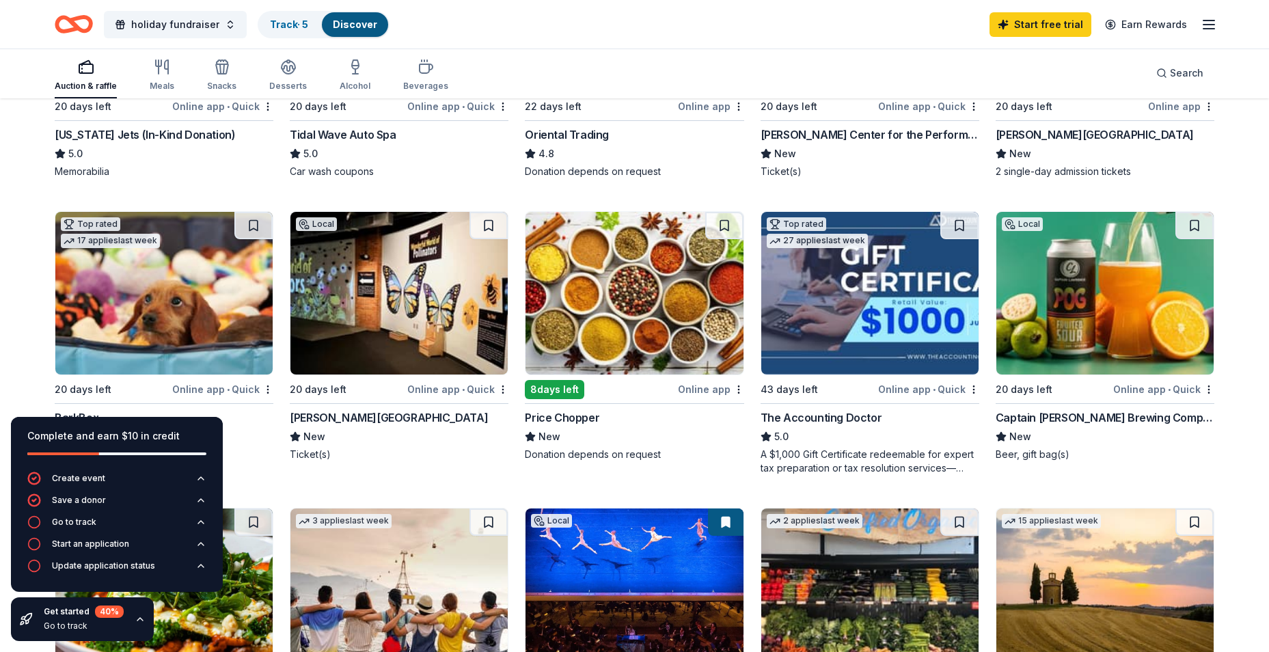
click at [1143, 414] on div "Captain Lawrence Brewing Company" at bounding box center [1105, 417] width 219 height 16
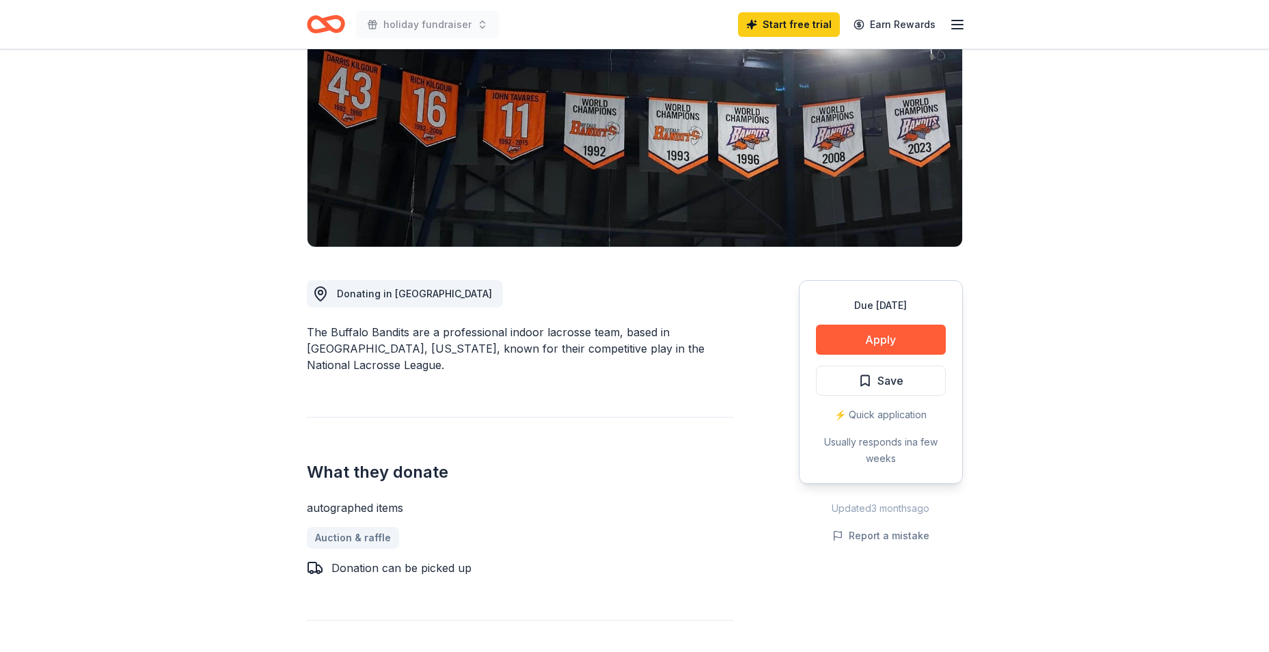
scroll to position [205, 0]
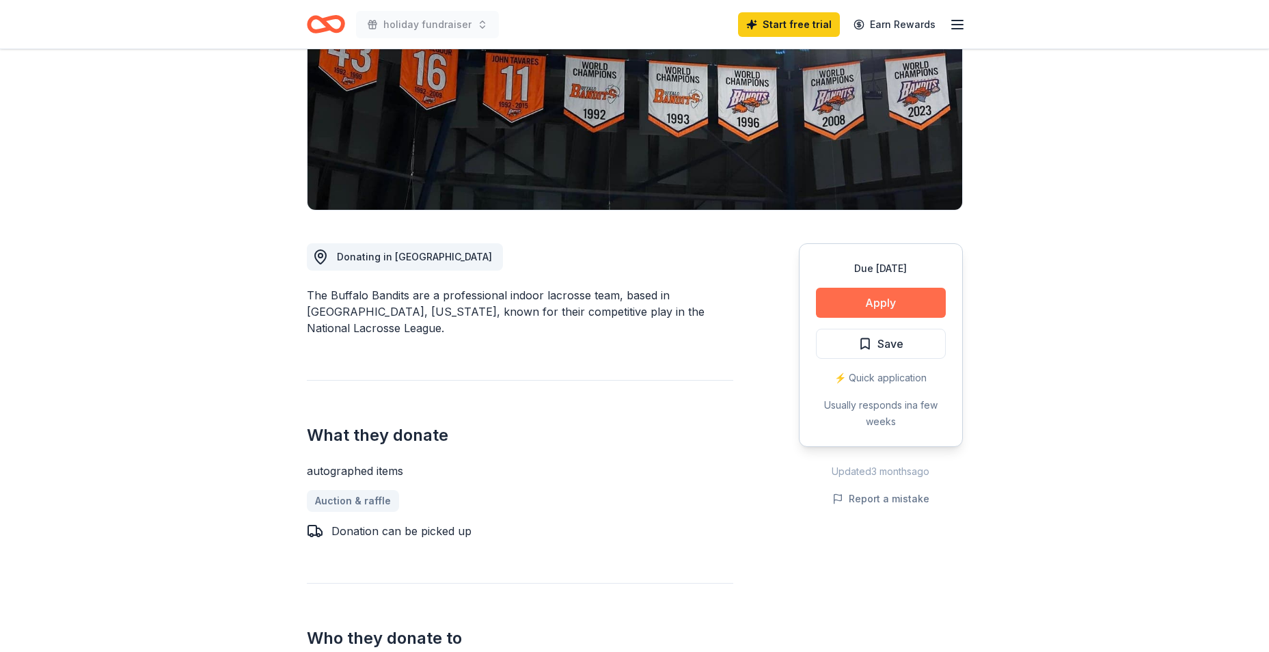
click at [880, 303] on button "Apply" at bounding box center [881, 303] width 130 height 30
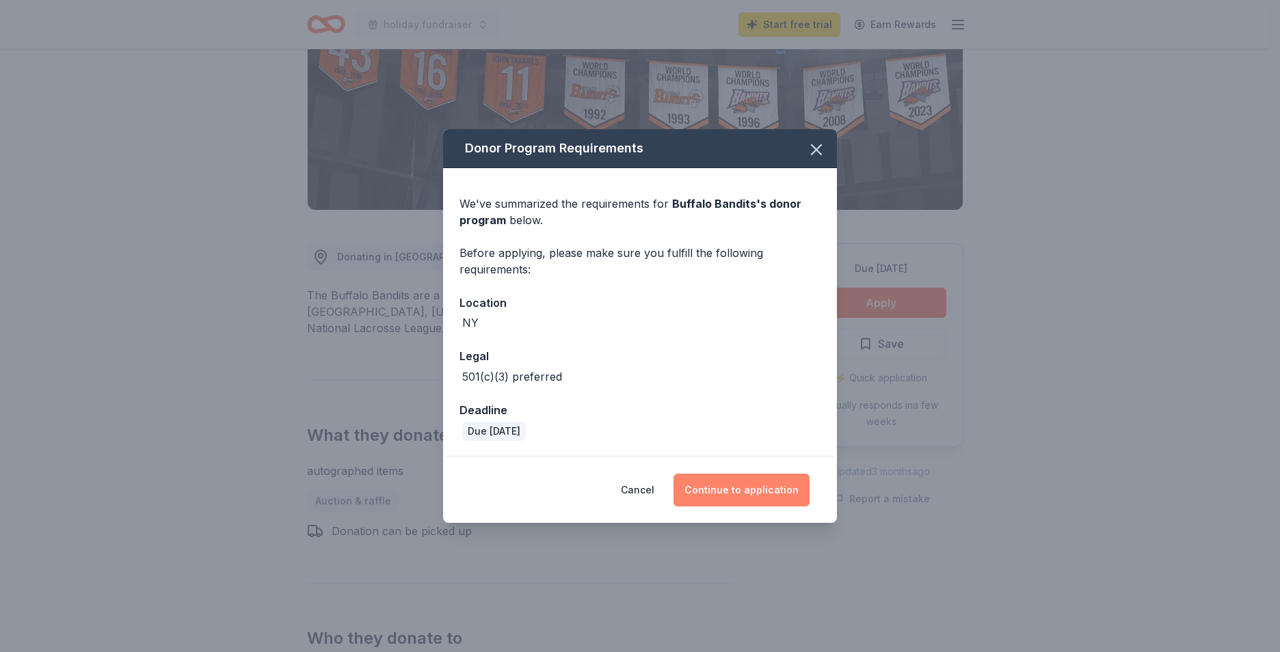
click at [748, 489] on button "Continue to application" at bounding box center [741, 490] width 136 height 33
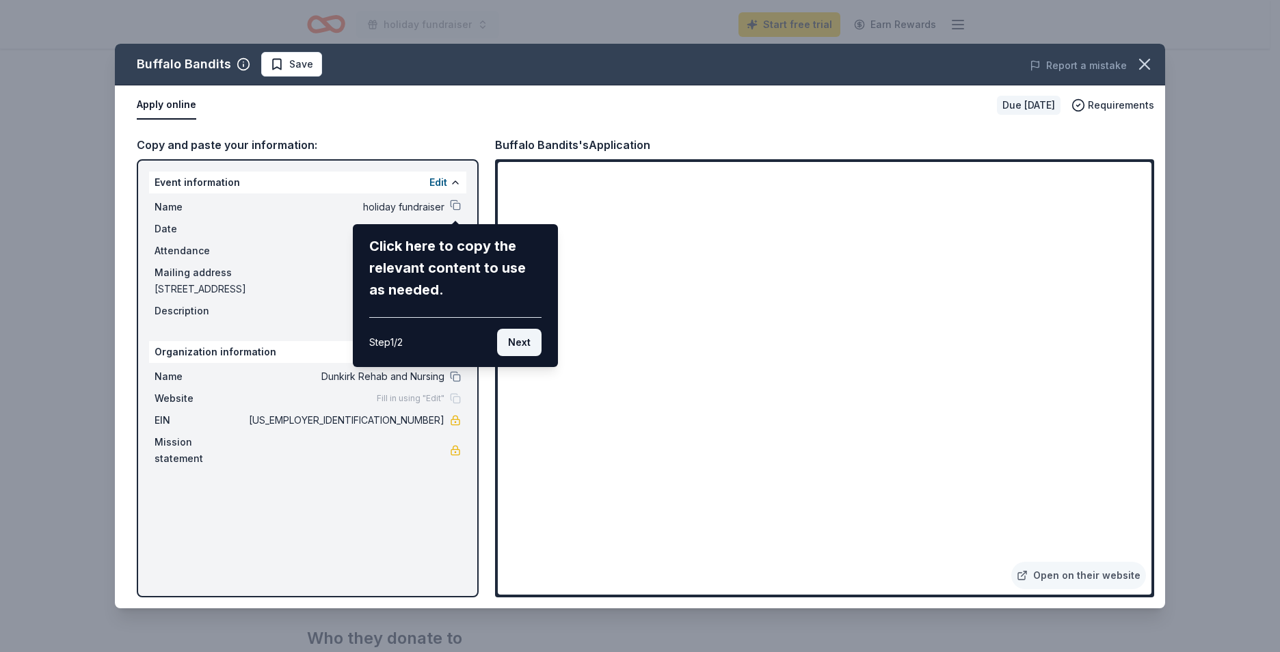
click at [511, 338] on button "Next" at bounding box center [519, 342] width 44 height 27
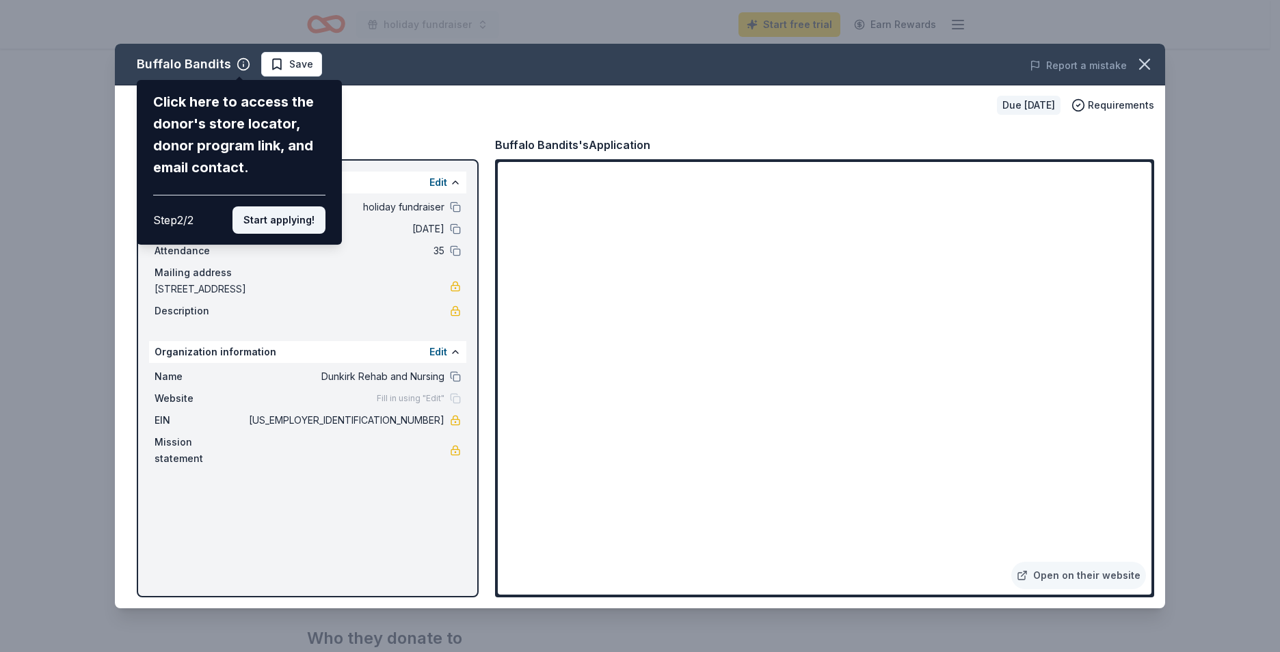
click at [275, 221] on button "Start applying!" at bounding box center [278, 219] width 93 height 27
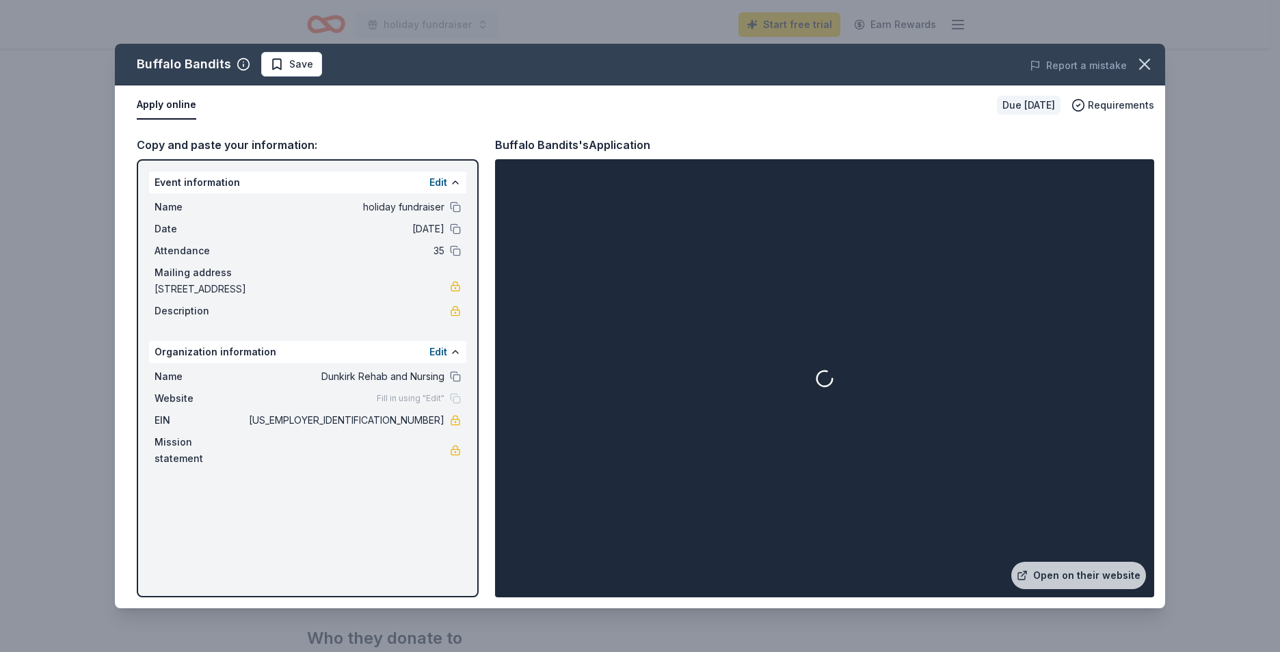
click at [915, 567] on div at bounding box center [824, 378] width 653 height 433
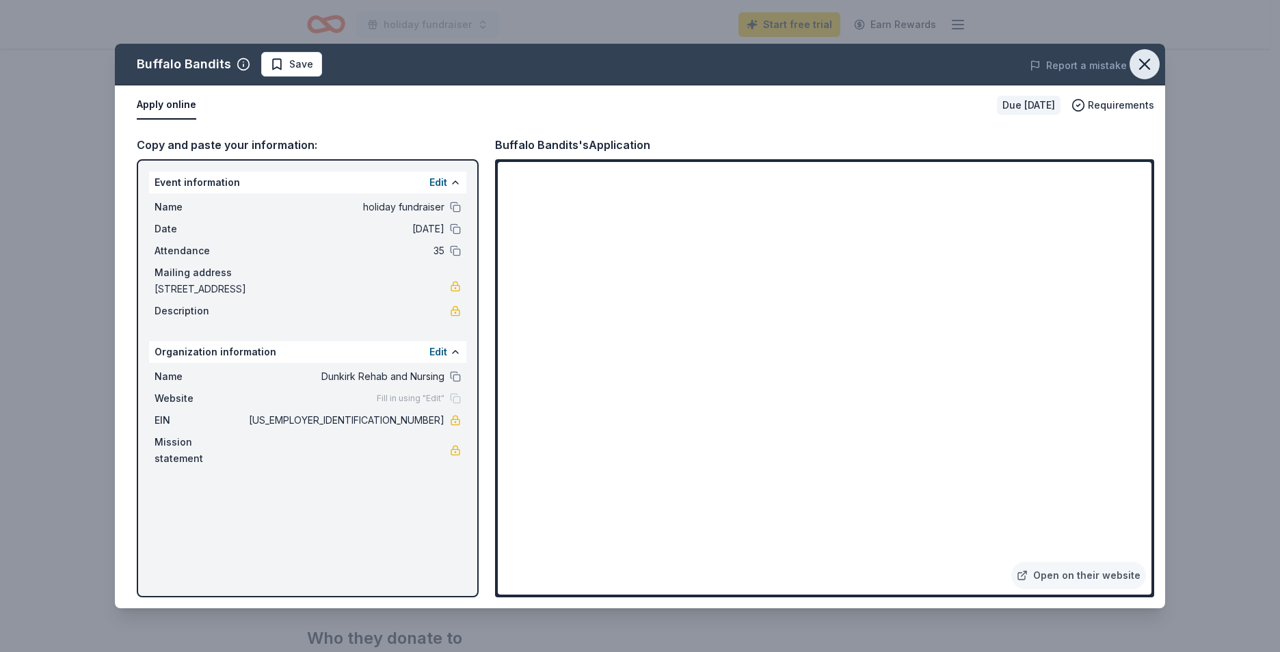
click at [1150, 72] on icon "button" at bounding box center [1144, 64] width 19 height 19
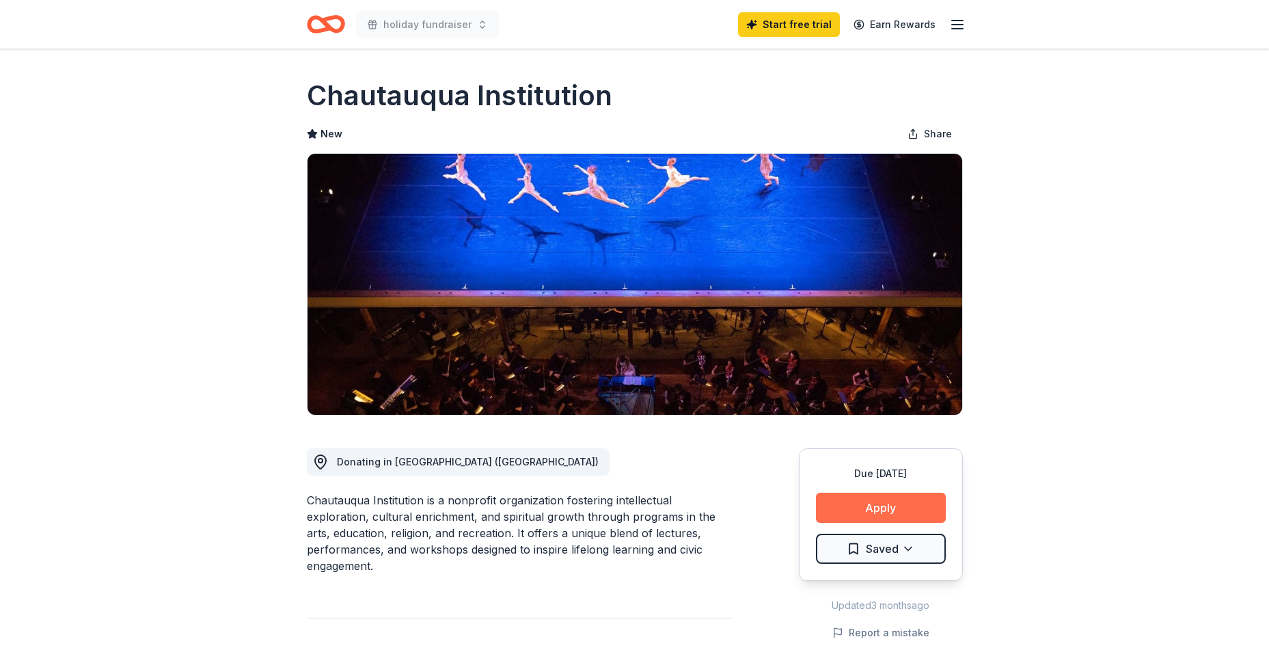
click at [846, 504] on button "Apply" at bounding box center [881, 508] width 130 height 30
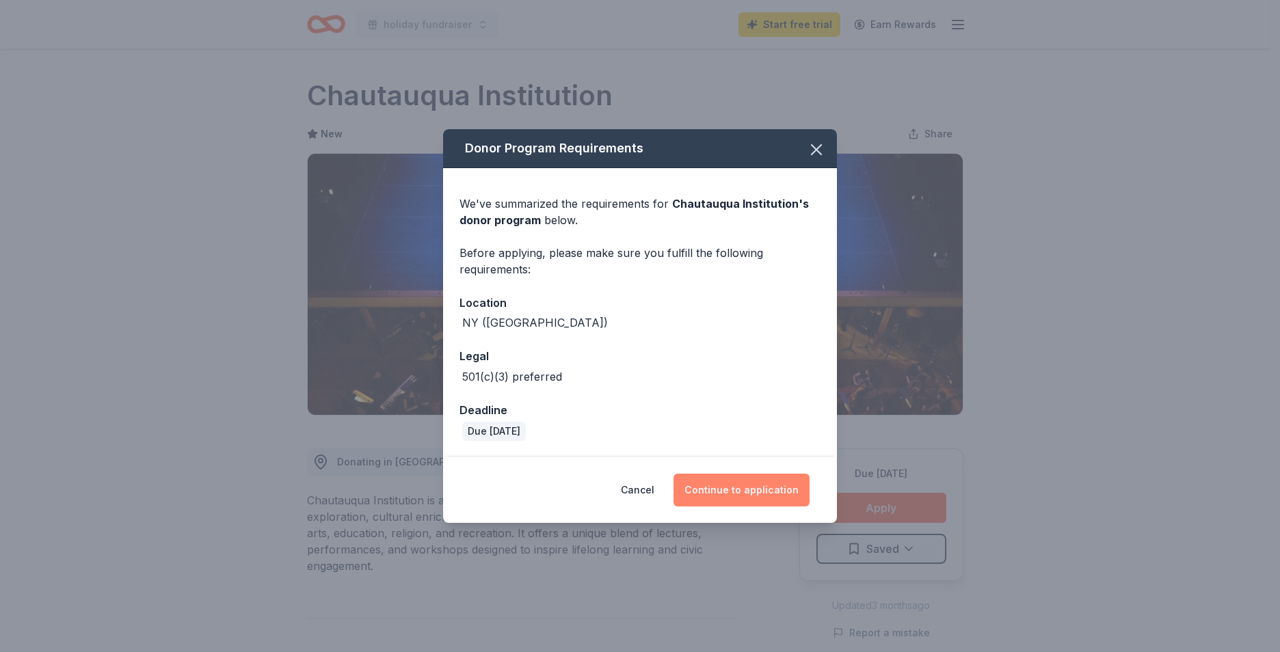
click at [763, 484] on button "Continue to application" at bounding box center [741, 490] width 136 height 33
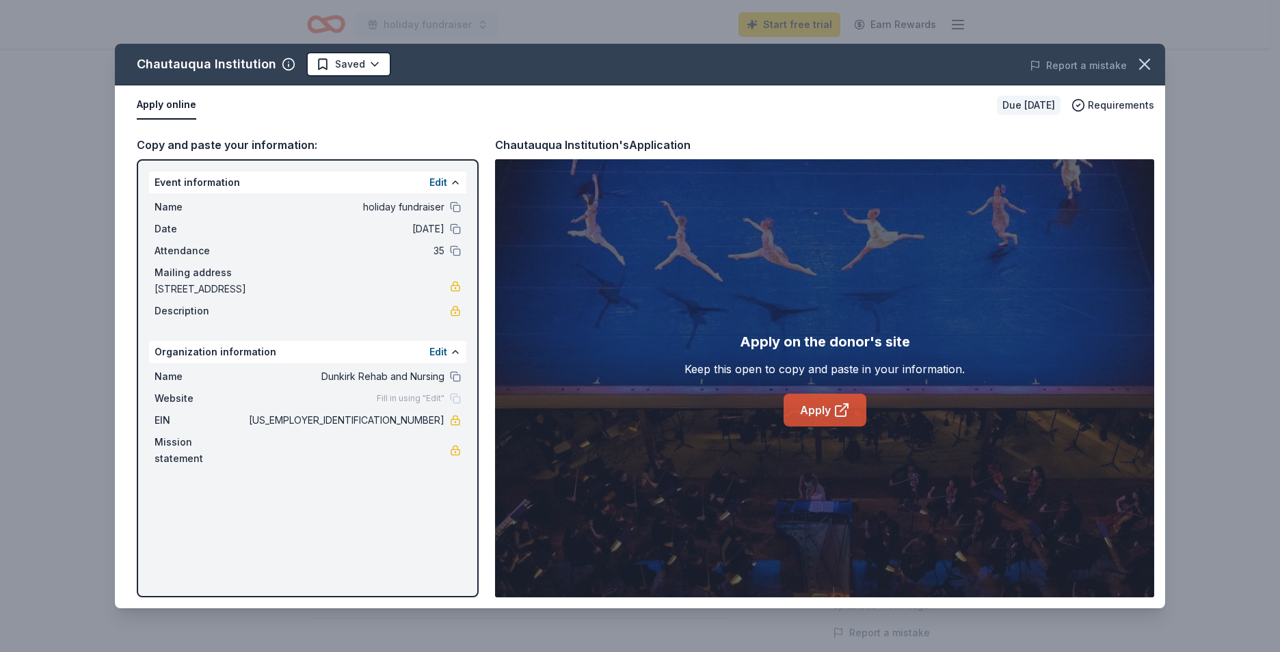
click at [812, 411] on link "Apply" at bounding box center [824, 410] width 83 height 33
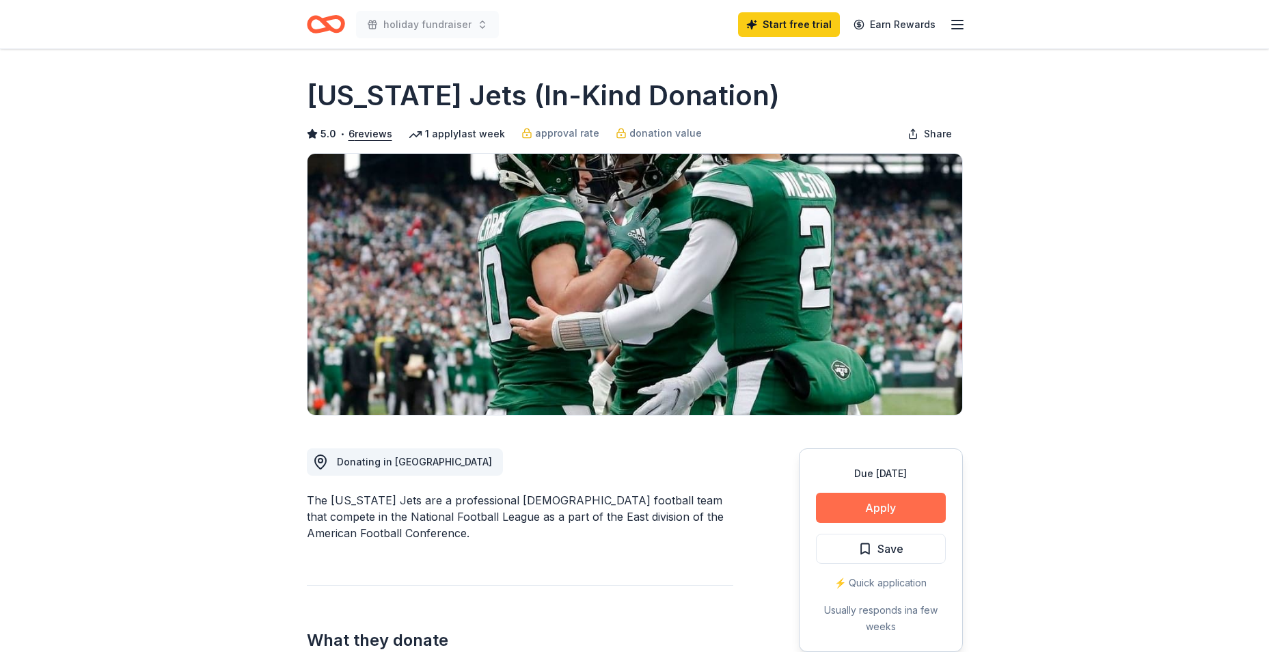
click at [904, 498] on button "Apply" at bounding box center [881, 508] width 130 height 30
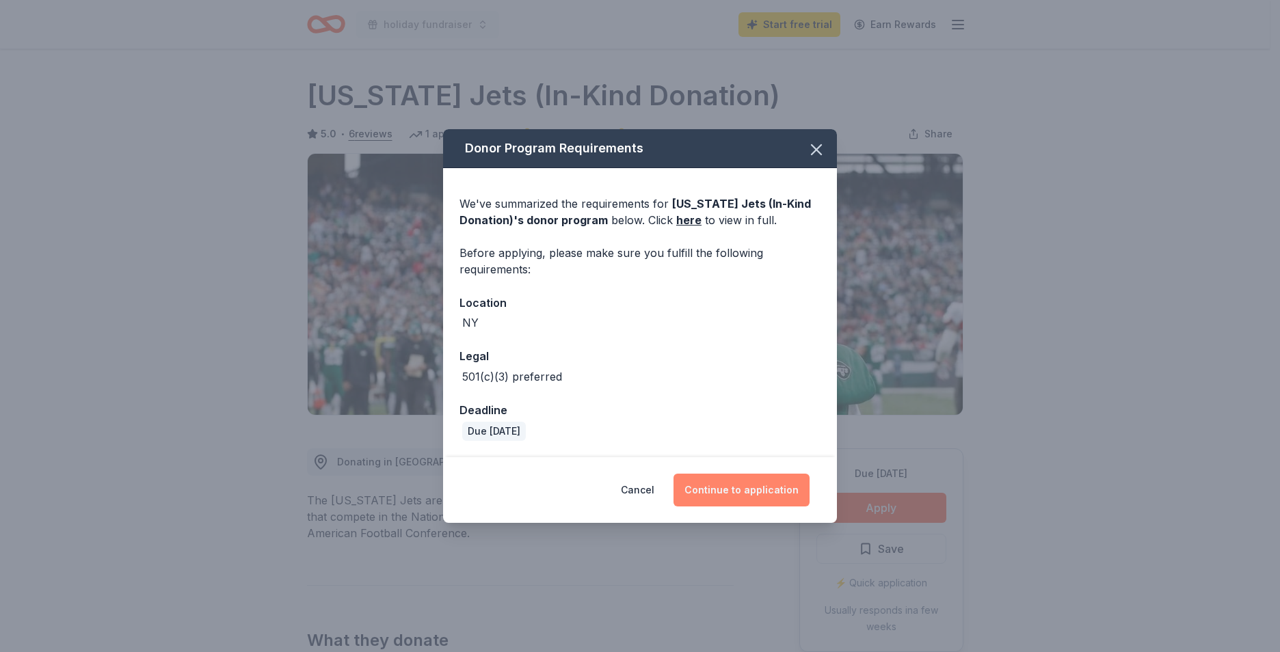
click at [746, 488] on button "Continue to application" at bounding box center [741, 490] width 136 height 33
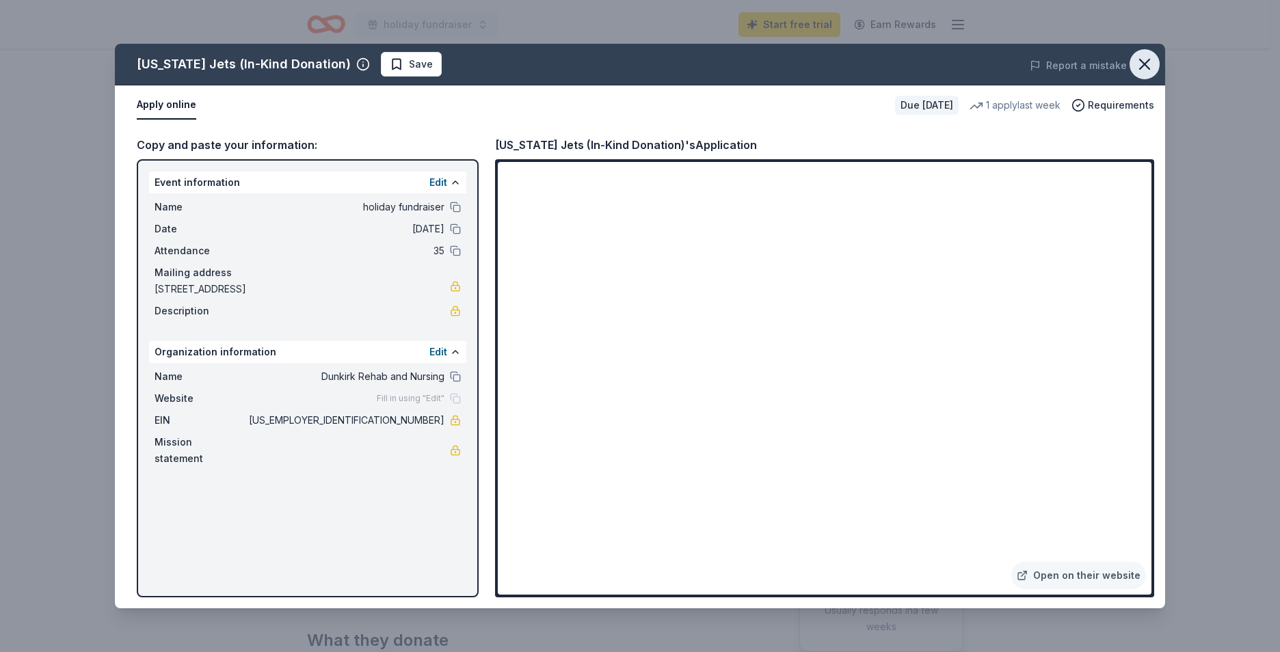
click at [1152, 61] on icon "button" at bounding box center [1144, 64] width 19 height 19
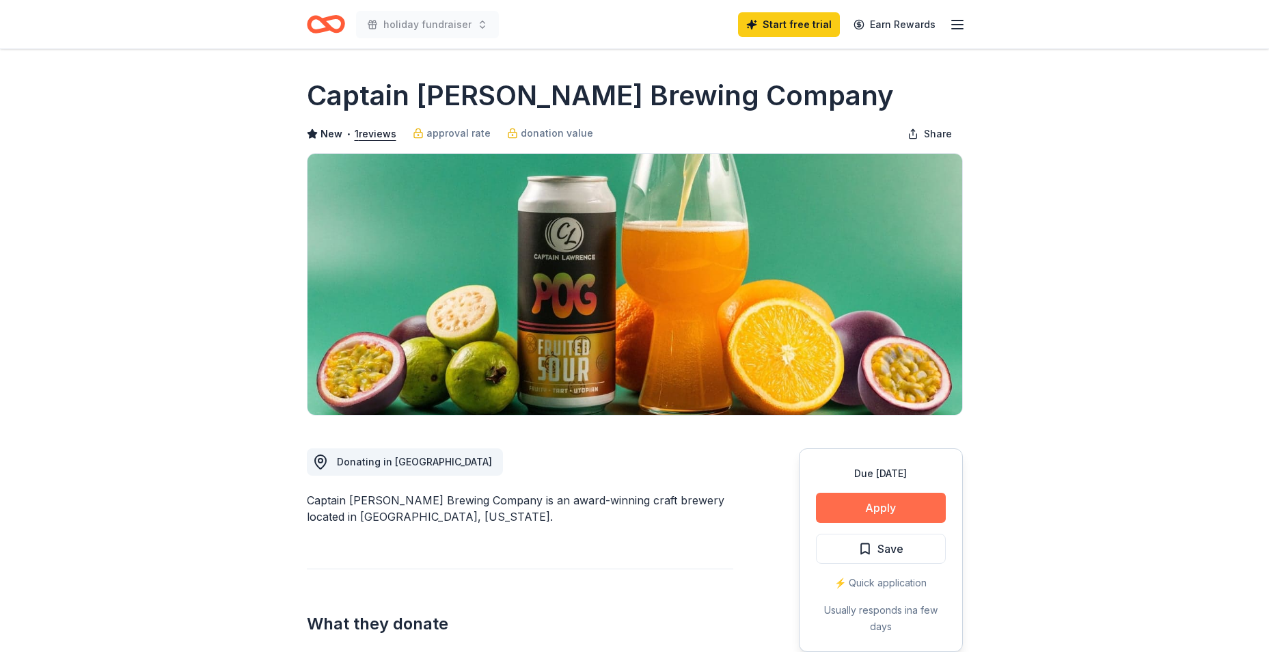
click at [864, 511] on button "Apply" at bounding box center [881, 508] width 130 height 30
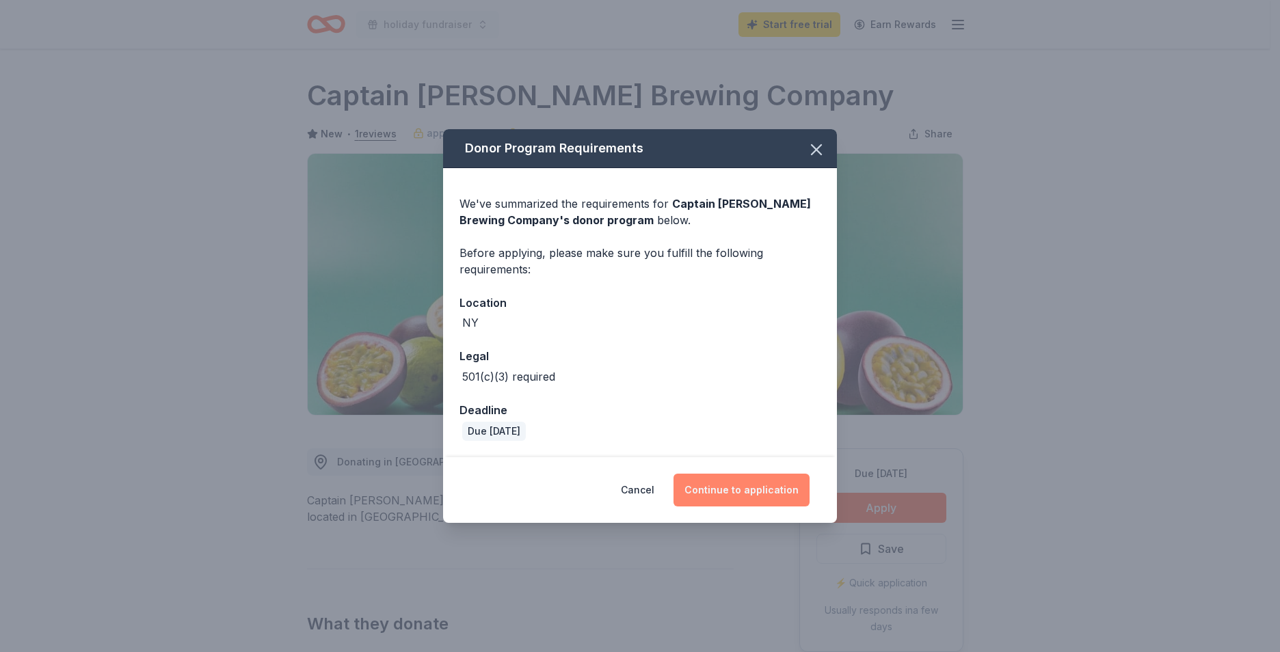
click at [741, 488] on button "Continue to application" at bounding box center [741, 490] width 136 height 33
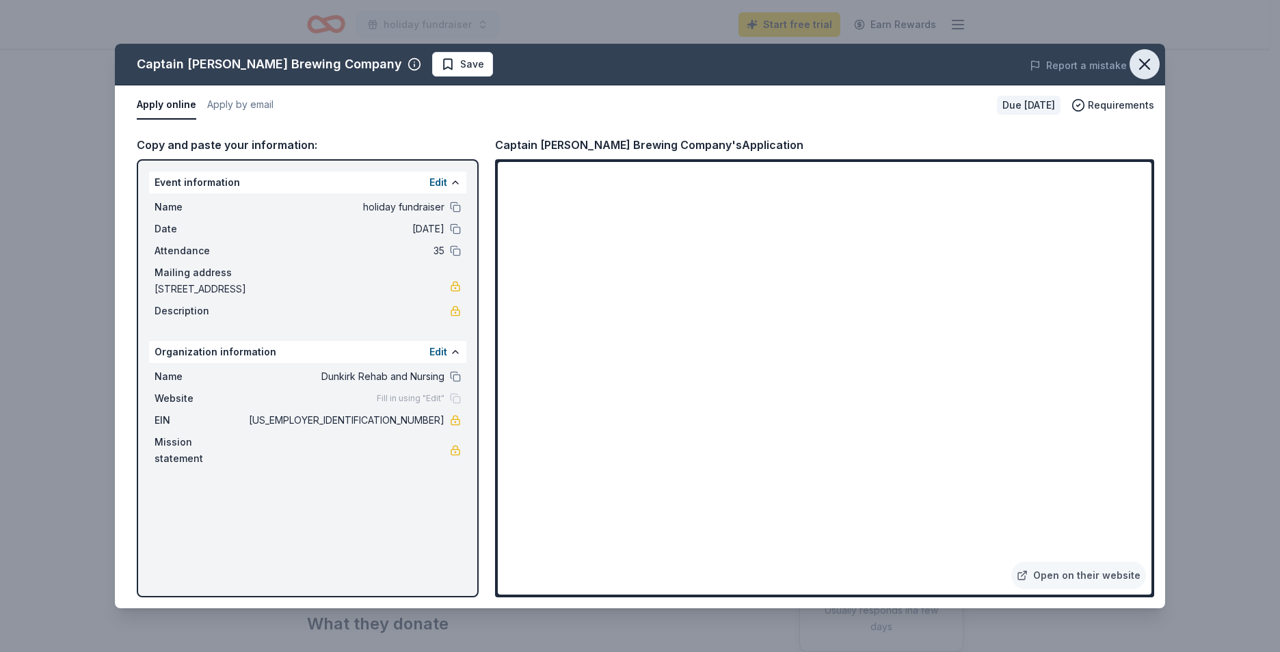
click at [1147, 57] on icon "button" at bounding box center [1144, 64] width 19 height 19
